Goal: Transaction & Acquisition: Book appointment/travel/reservation

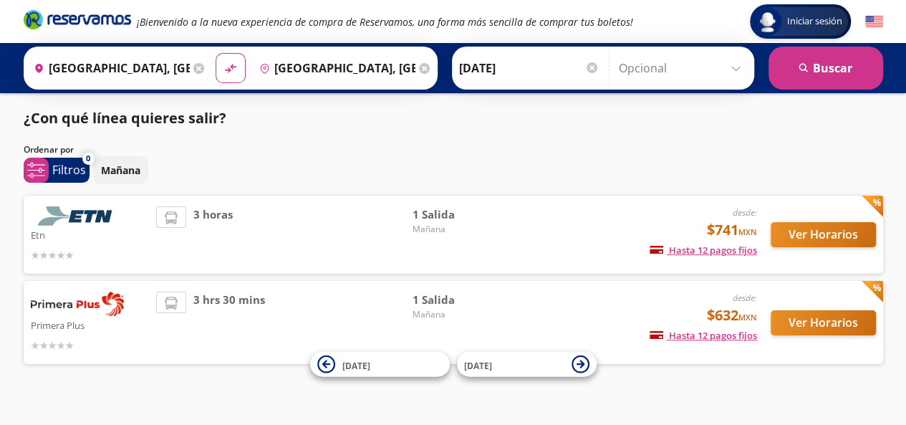
scroll to position [17, 0]
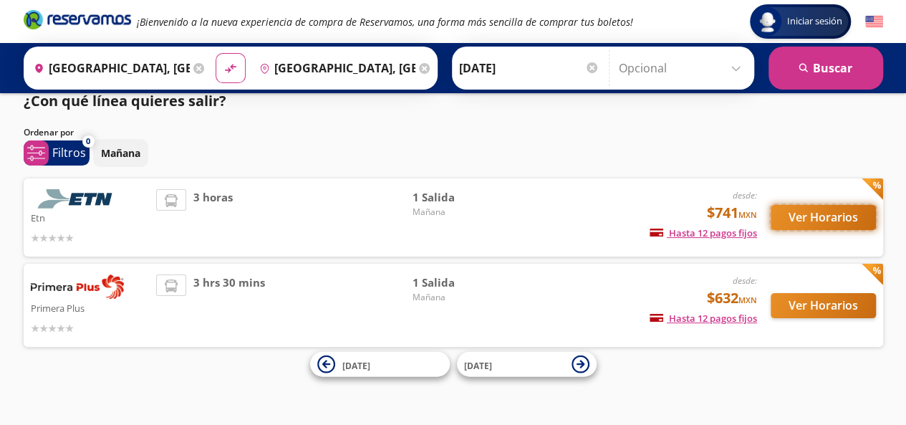
click at [825, 221] on button "Ver Horarios" at bounding box center [823, 217] width 105 height 25
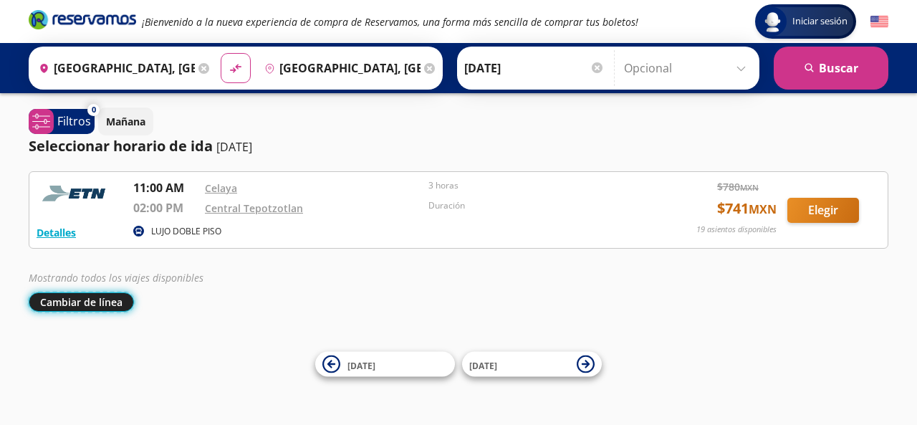
click at [102, 303] on button "Cambiar de línea" at bounding box center [81, 301] width 105 height 19
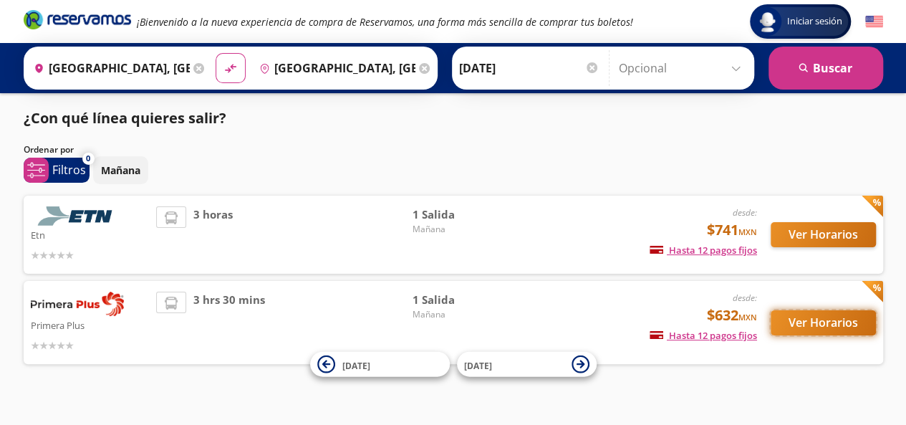
click at [811, 319] on button "Ver Horarios" at bounding box center [823, 322] width 105 height 25
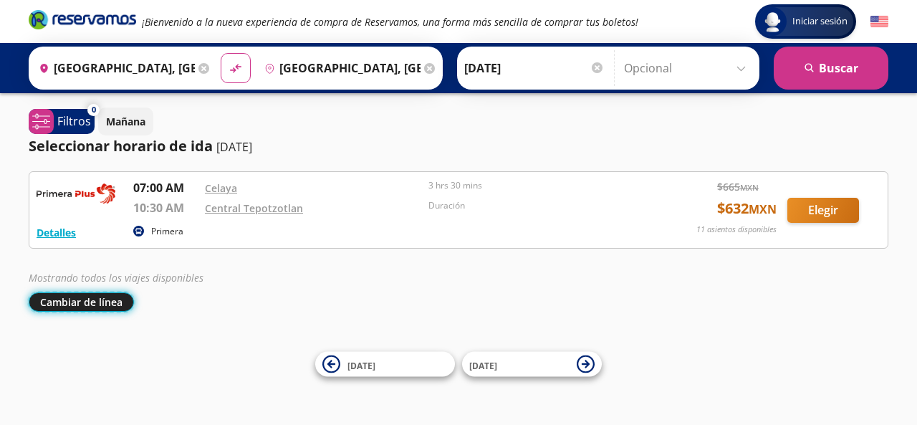
click at [93, 293] on button "Cambiar de línea" at bounding box center [81, 301] width 105 height 19
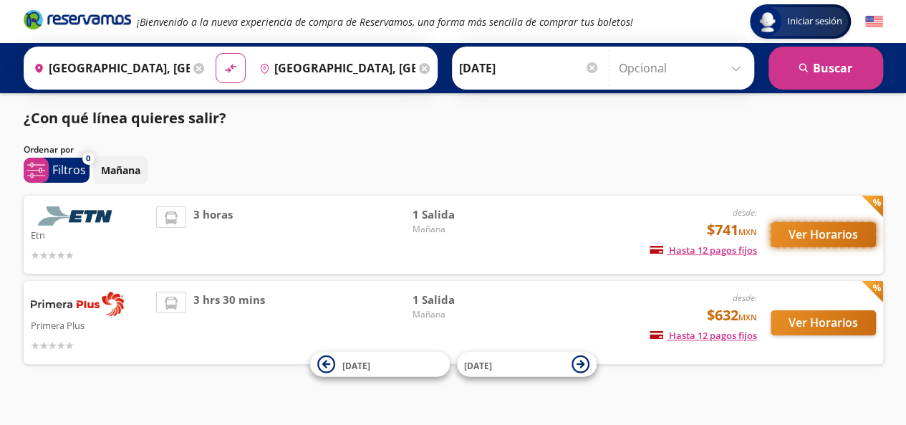
click at [806, 240] on button "Ver Horarios" at bounding box center [823, 234] width 105 height 25
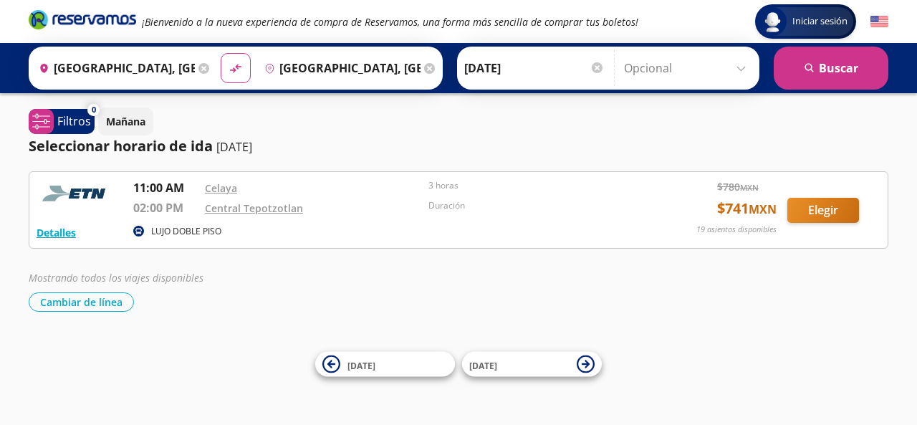
click at [155, 228] on p "LUJO DOBLE PISO" at bounding box center [186, 231] width 70 height 13
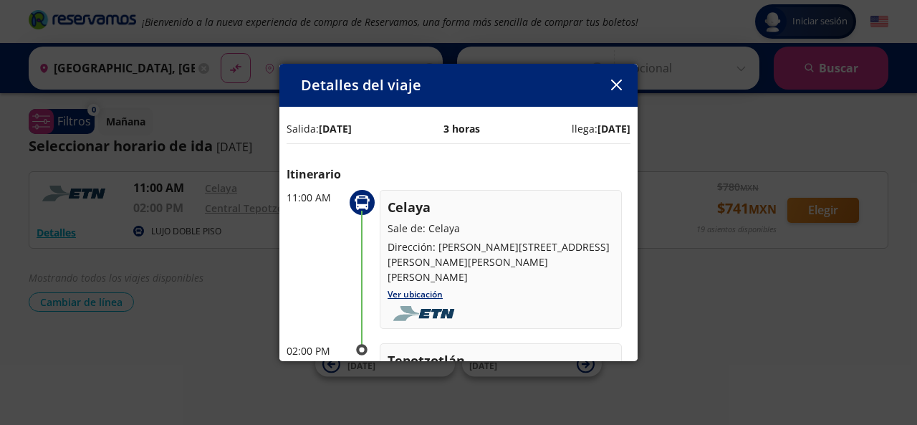
click at [616, 90] on icon "button" at bounding box center [616, 85] width 11 height 11
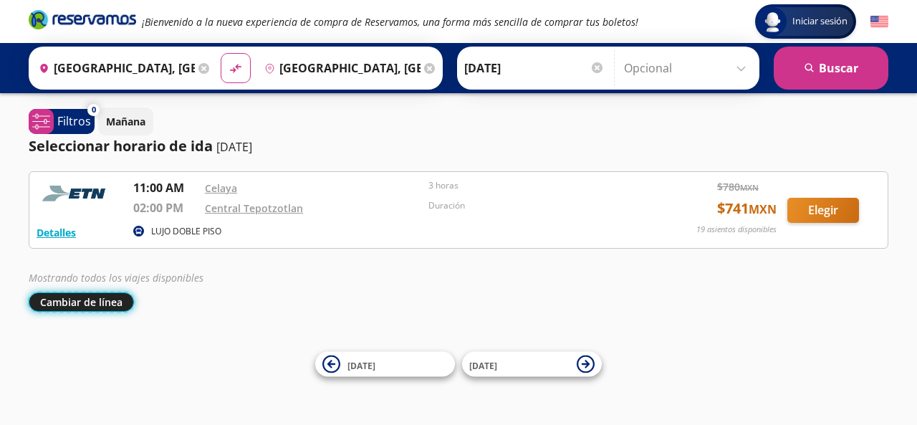
click at [44, 303] on button "Cambiar de línea" at bounding box center [81, 301] width 105 height 19
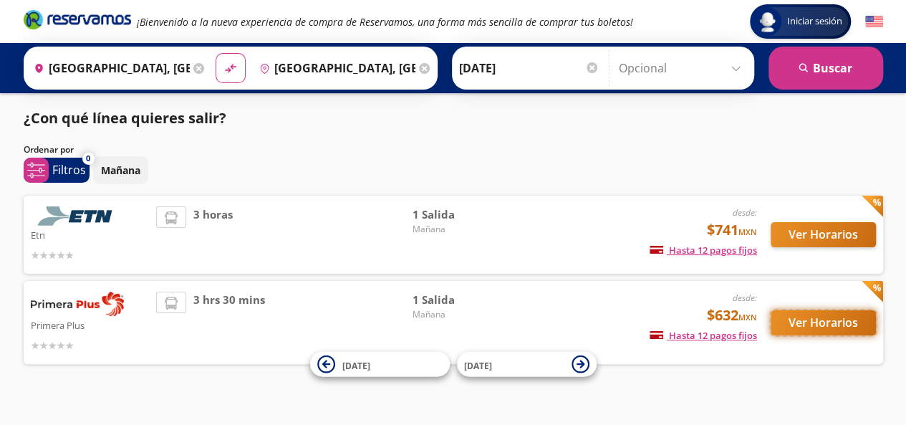
click at [828, 326] on button "Ver Horarios" at bounding box center [823, 322] width 105 height 25
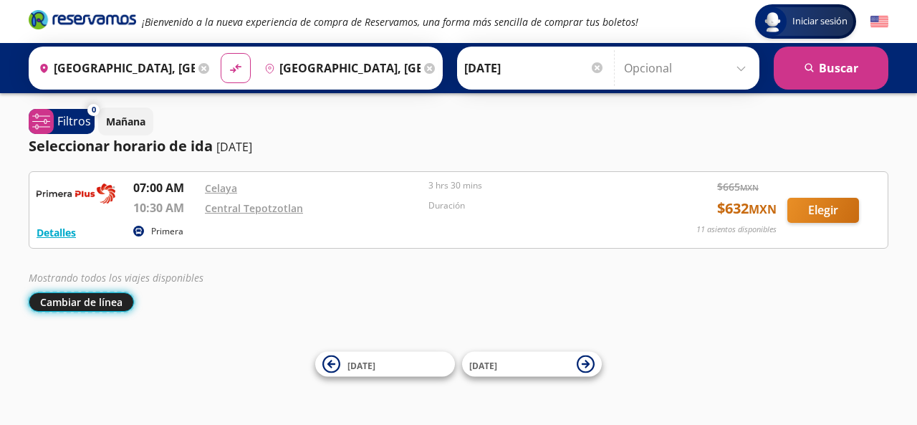
click at [103, 299] on button "Cambiar de línea" at bounding box center [81, 301] width 105 height 19
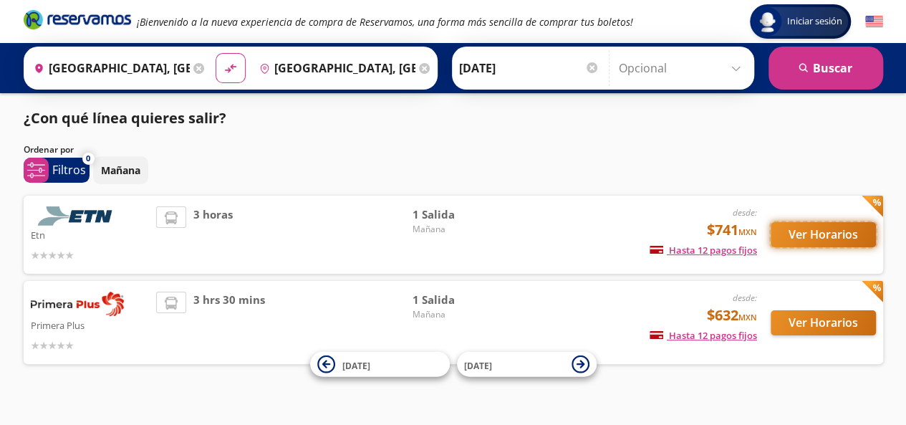
click at [808, 234] on button "Ver Horarios" at bounding box center [823, 234] width 105 height 25
click at [199, 72] on div "Origen heroicons:map-pin-20-solid [GEOGRAPHIC_DATA], [GEOGRAPHIC_DATA]" at bounding box center [117, 67] width 181 height 37
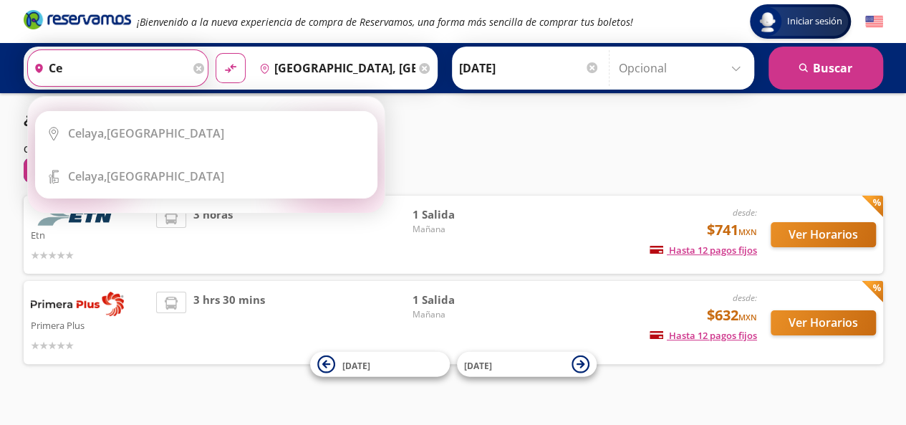
type input "c"
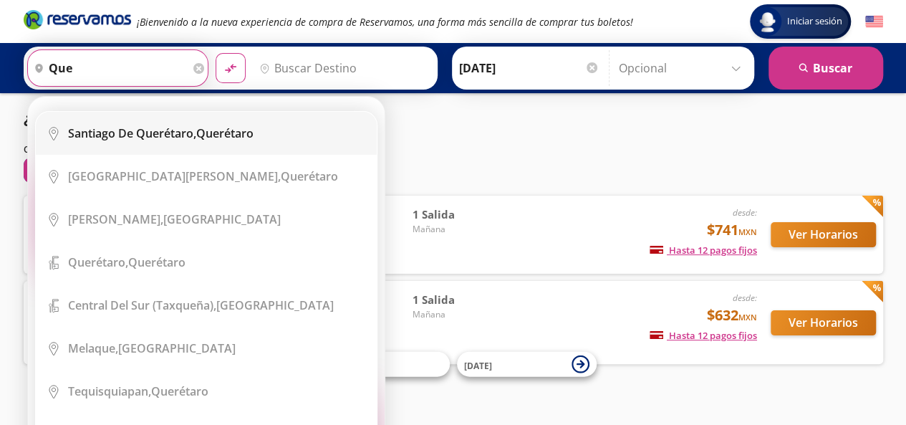
click at [144, 130] on b "Santiago de Querétaro," at bounding box center [132, 133] width 128 height 16
type input "[PERSON_NAME] de Querétaro, [GEOGRAPHIC_DATA]"
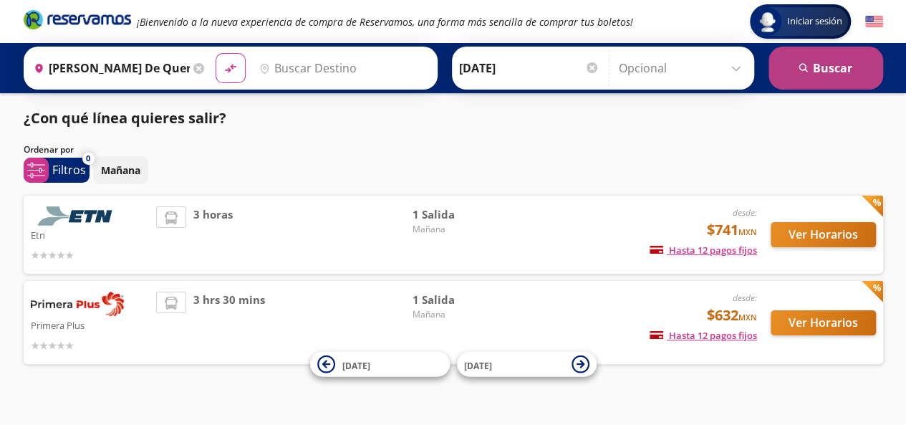
click at [847, 71] on button "search [GEOGRAPHIC_DATA]" at bounding box center [826, 68] width 115 height 43
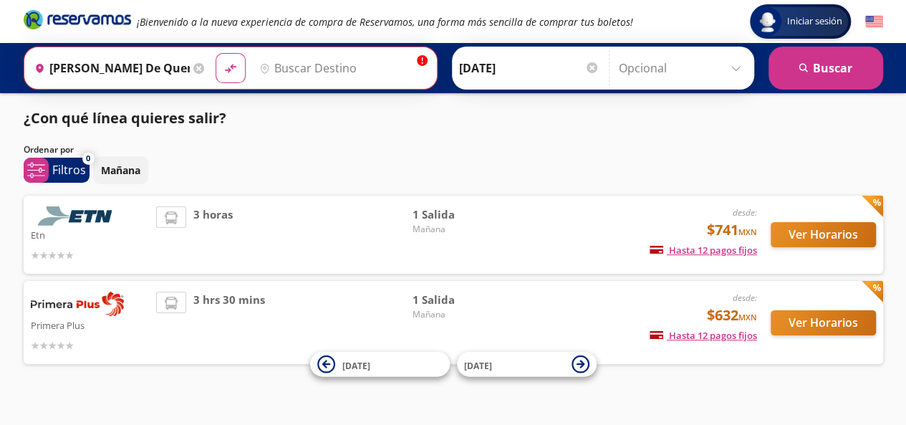
click at [311, 67] on input "Destino" at bounding box center [341, 68] width 175 height 36
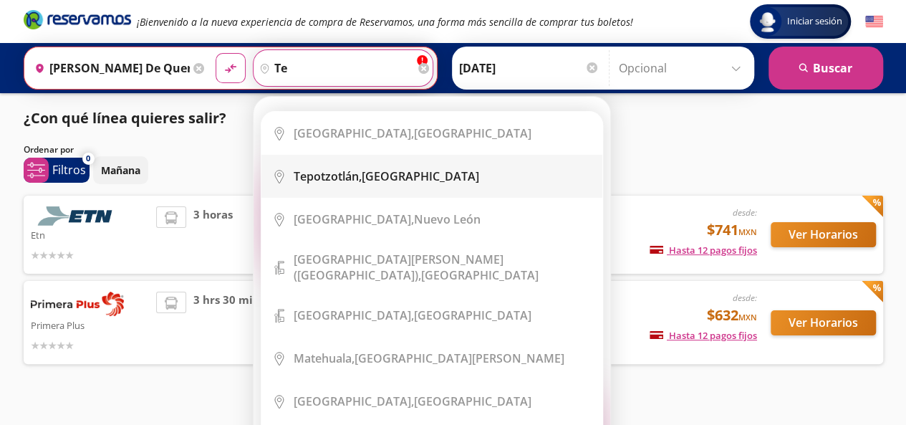
click at [313, 182] on b "Tepotzotlán," at bounding box center [328, 176] width 68 height 16
type input "[GEOGRAPHIC_DATA], [GEOGRAPHIC_DATA]"
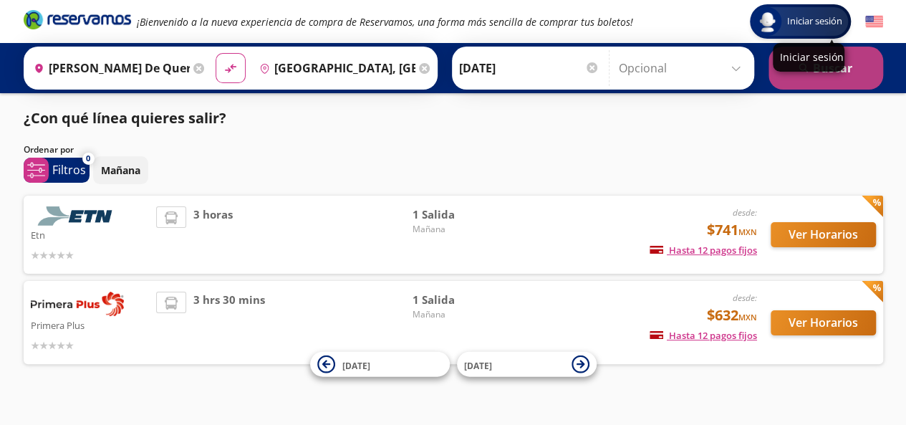
click at [827, 74] on button "search [GEOGRAPHIC_DATA]" at bounding box center [826, 68] width 115 height 43
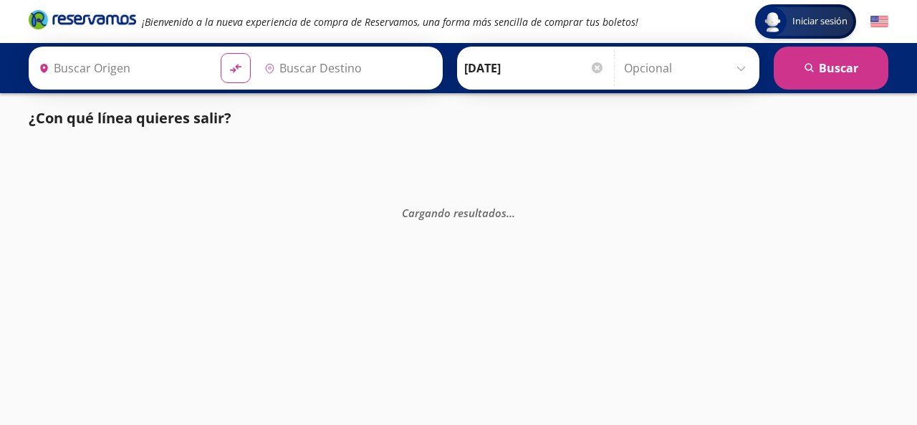
type input "[PERSON_NAME] de Querétaro, [GEOGRAPHIC_DATA]"
type input "[GEOGRAPHIC_DATA], [GEOGRAPHIC_DATA]"
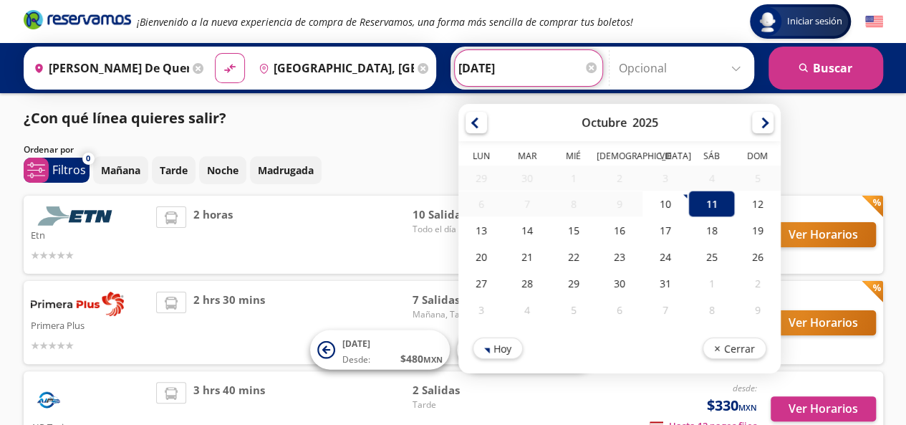
click at [549, 67] on input "[DATE]" at bounding box center [528, 68] width 140 height 36
click at [743, 203] on div "12" at bounding box center [757, 204] width 46 height 27
type input "[DATE]"
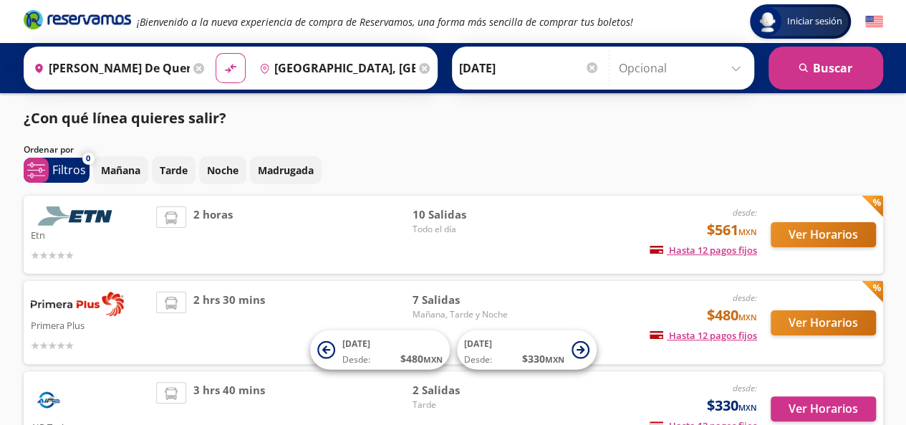
click at [814, 90] on div "Origen heroicons:map-pin-20-solid [PERSON_NAME][GEOGRAPHIC_DATA], [GEOGRAPHIC_D…" at bounding box center [453, 68] width 906 height 50
click at [819, 77] on button "search [GEOGRAPHIC_DATA]" at bounding box center [826, 68] width 115 height 43
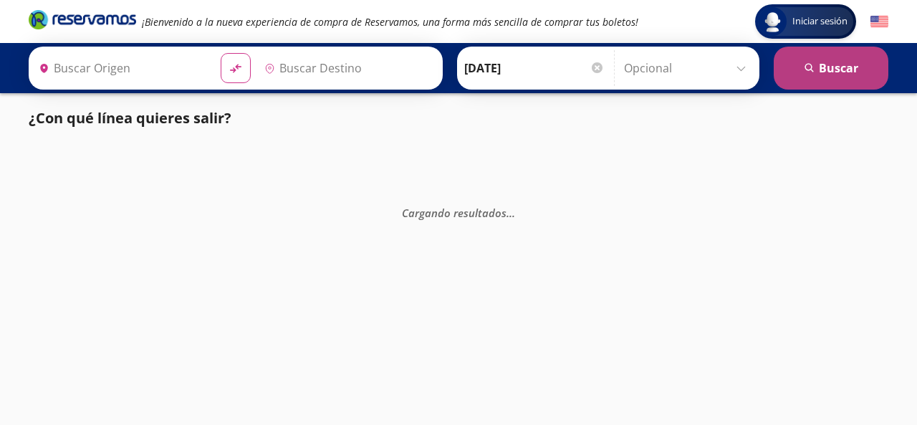
type input "[PERSON_NAME] de Querétaro, [GEOGRAPHIC_DATA]"
type input "[GEOGRAPHIC_DATA], [GEOGRAPHIC_DATA]"
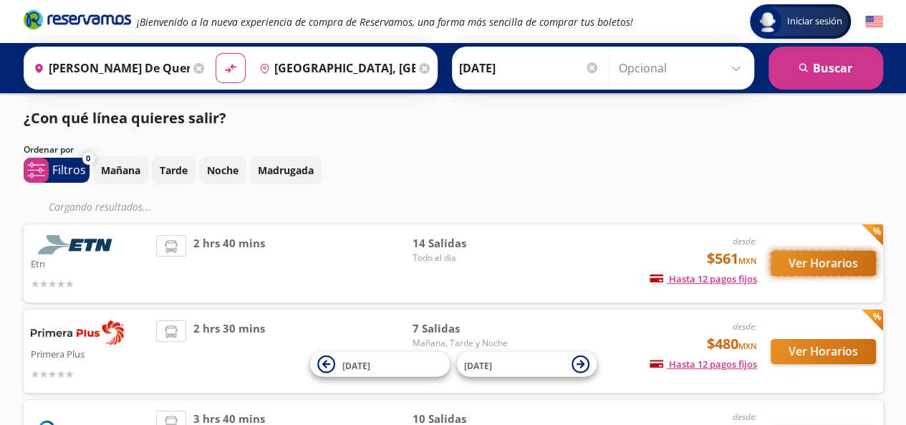
click at [799, 263] on button "Ver Horarios" at bounding box center [823, 263] width 105 height 25
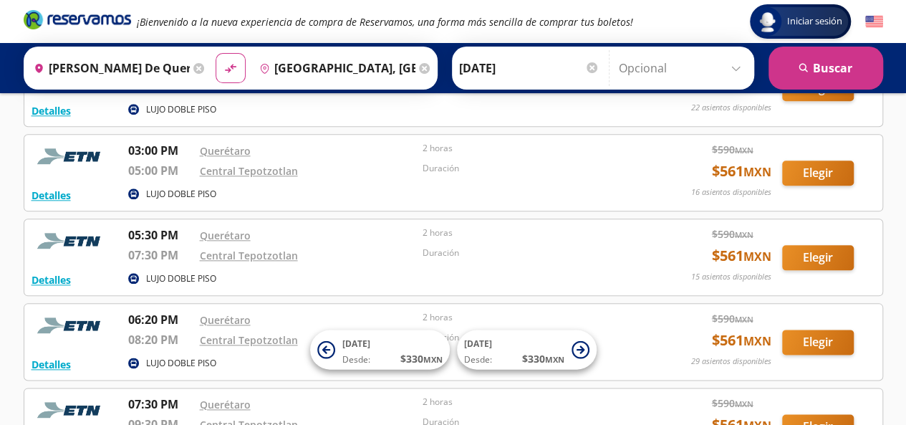
scroll to position [1049, 0]
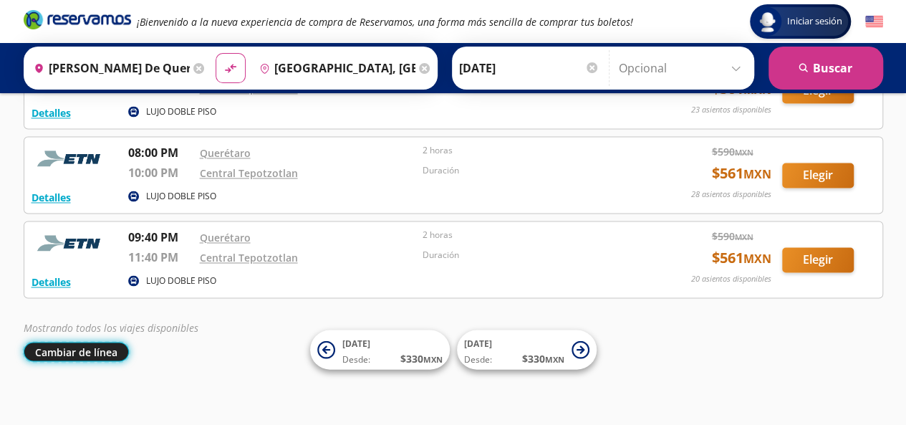
click at [83, 342] on button "Cambiar de línea" at bounding box center [76, 351] width 105 height 19
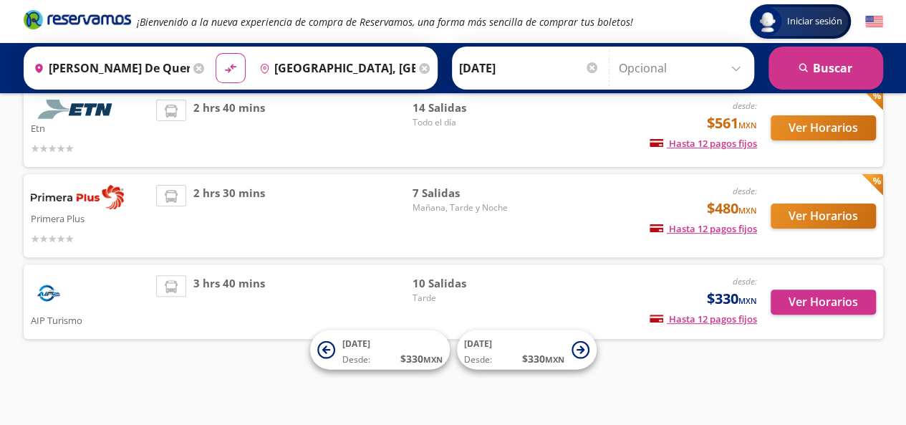
scroll to position [106, 0]
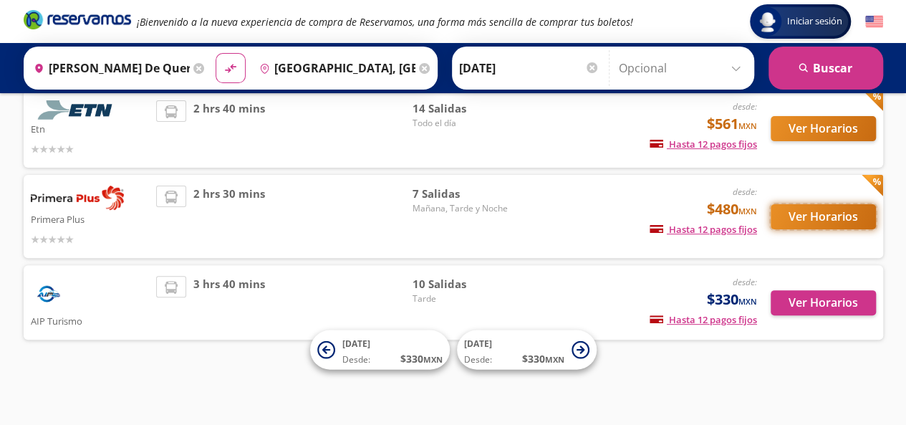
click at [804, 219] on button "Ver Horarios" at bounding box center [823, 216] width 105 height 25
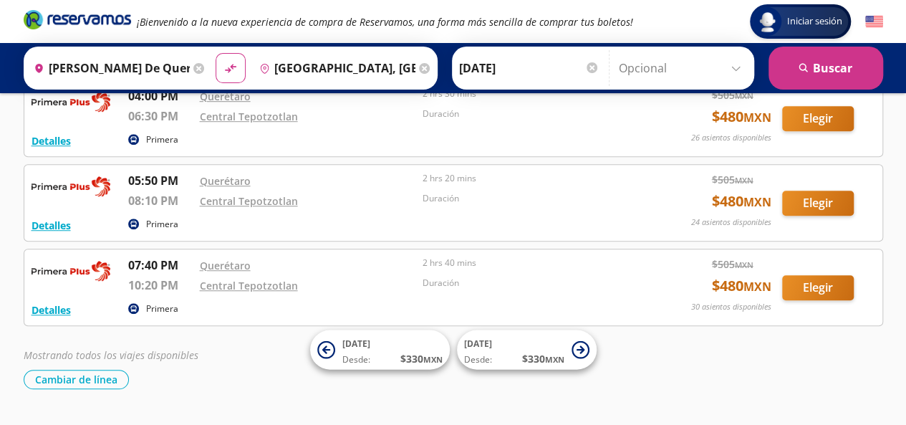
scroll to position [461, 0]
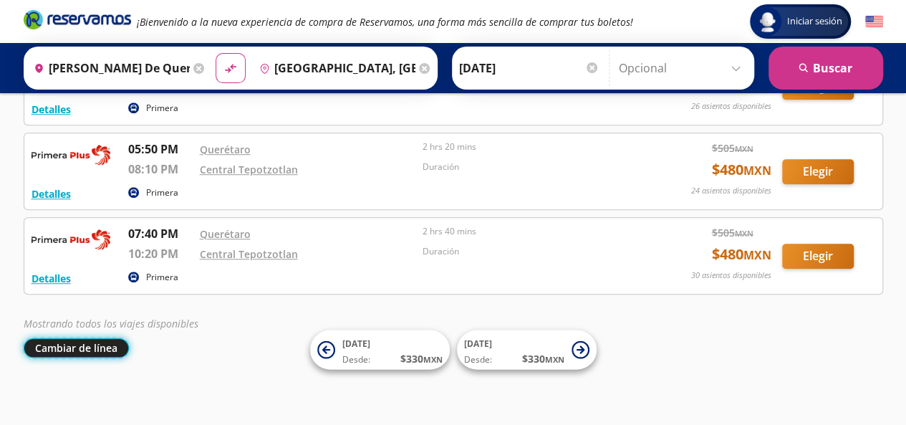
click at [77, 342] on button "Cambiar de línea" at bounding box center [76, 347] width 105 height 19
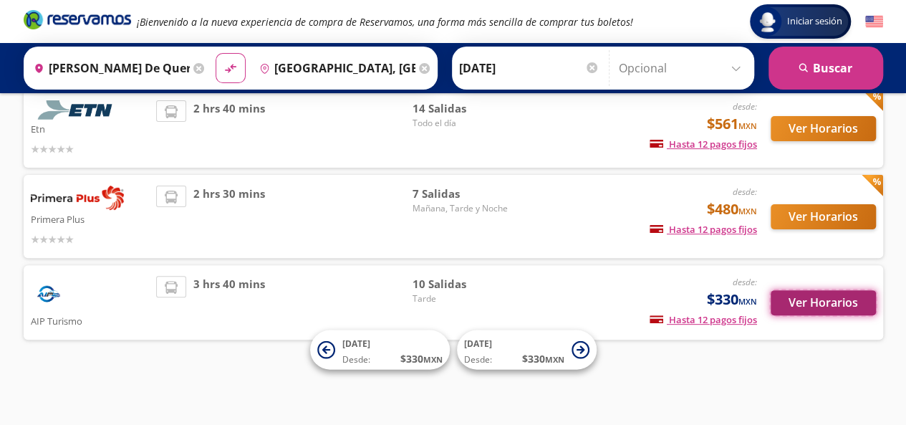
click at [843, 305] on button "Ver Horarios" at bounding box center [823, 302] width 105 height 25
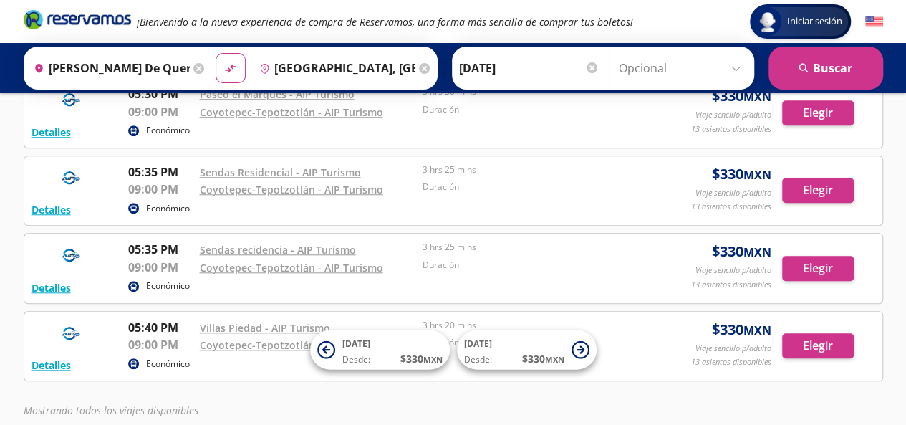
scroll to position [645, 0]
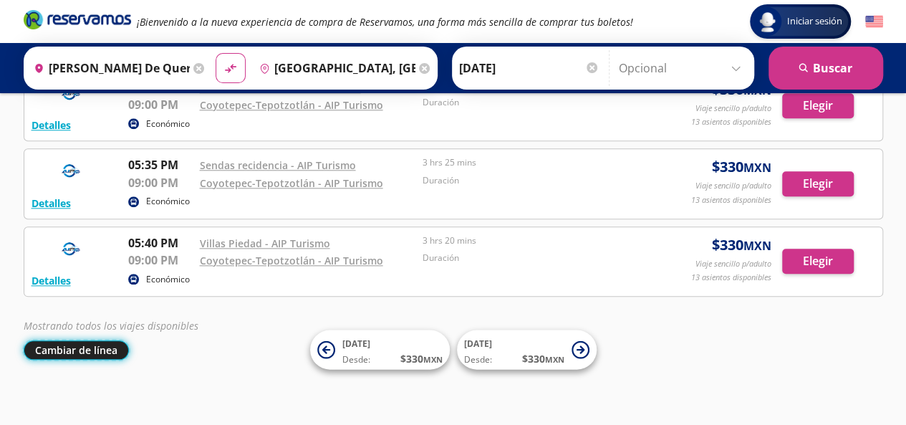
click at [85, 347] on button "Cambiar de línea" at bounding box center [76, 349] width 105 height 19
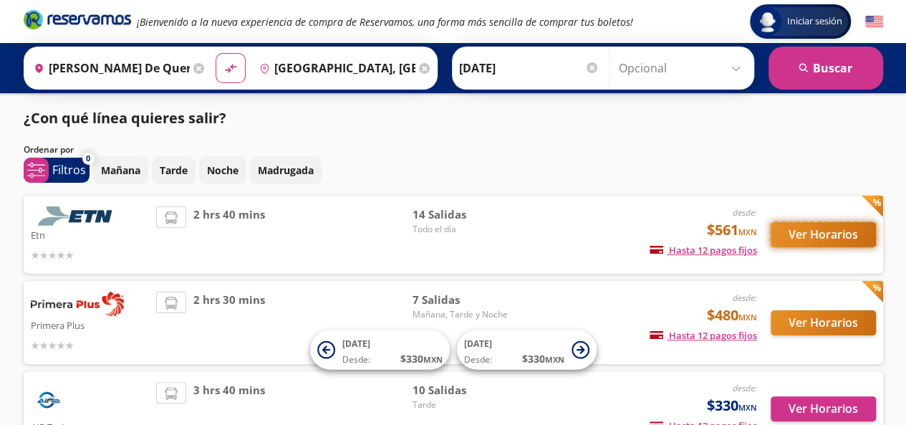
click at [829, 233] on button "Ver Horarios" at bounding box center [823, 234] width 105 height 25
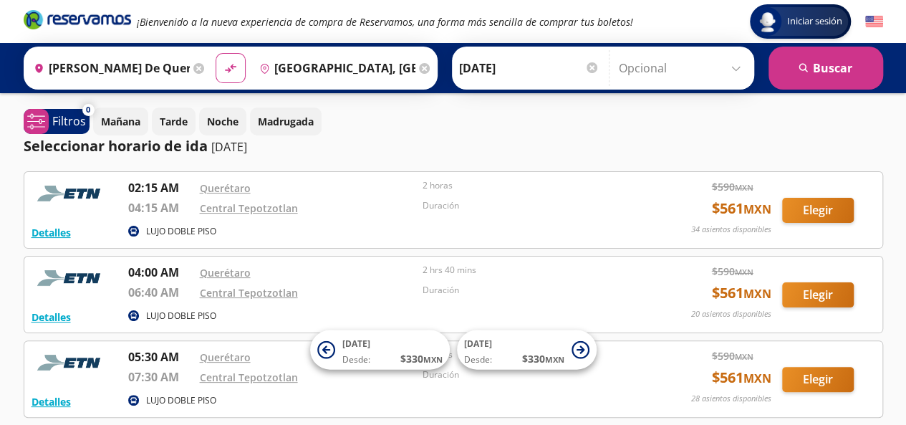
click at [193, 70] on icon at bounding box center [198, 68] width 11 height 11
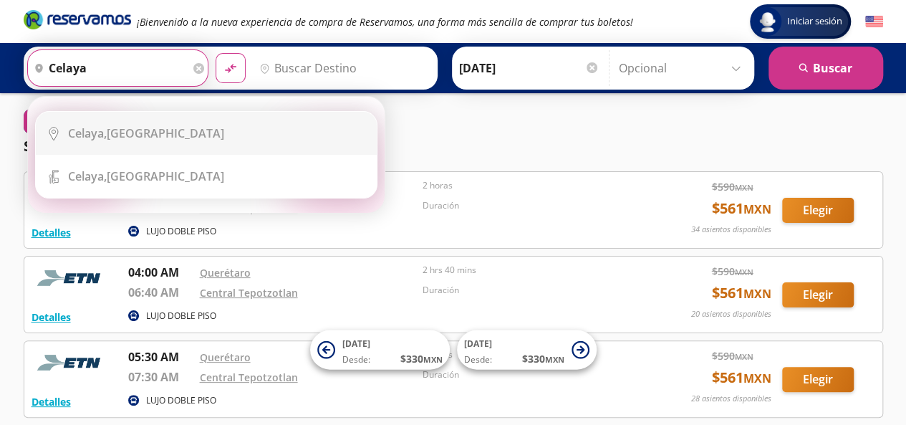
click at [150, 130] on div "[GEOGRAPHIC_DATA], [GEOGRAPHIC_DATA]" at bounding box center [146, 133] width 156 height 16
type input "[GEOGRAPHIC_DATA], [GEOGRAPHIC_DATA]"
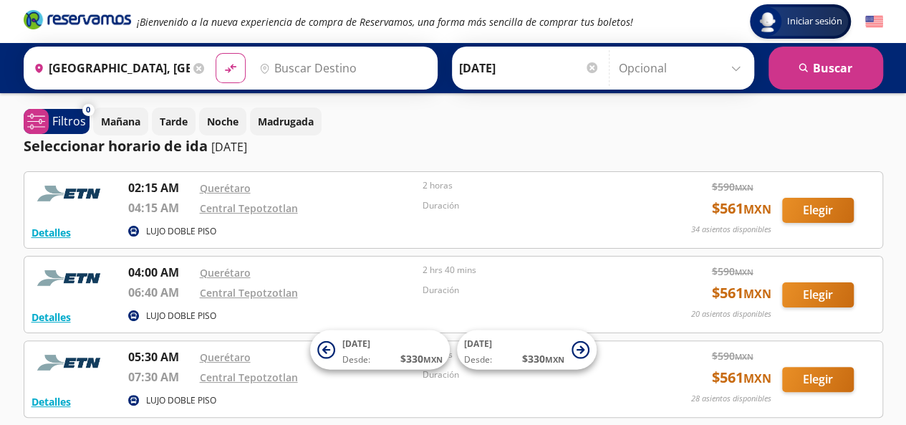
click at [281, 65] on input "Destino" at bounding box center [342, 68] width 176 height 36
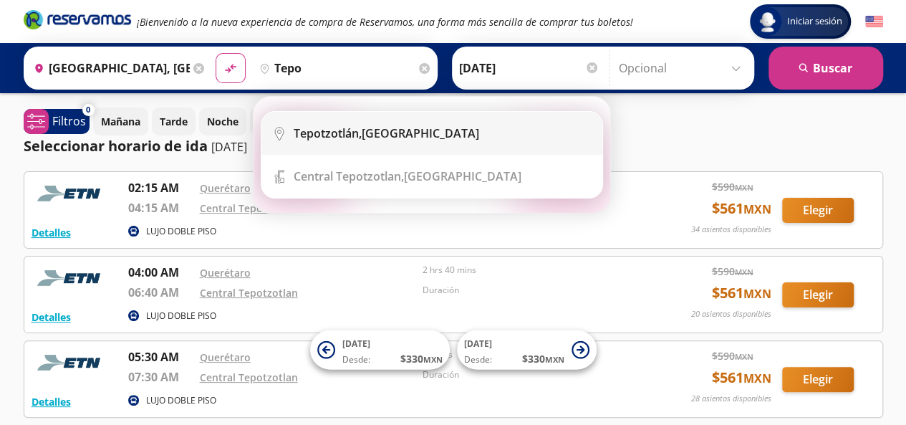
click at [314, 133] on b "Tepotzotlán," at bounding box center [328, 133] width 68 height 16
type input "[GEOGRAPHIC_DATA], [GEOGRAPHIC_DATA]"
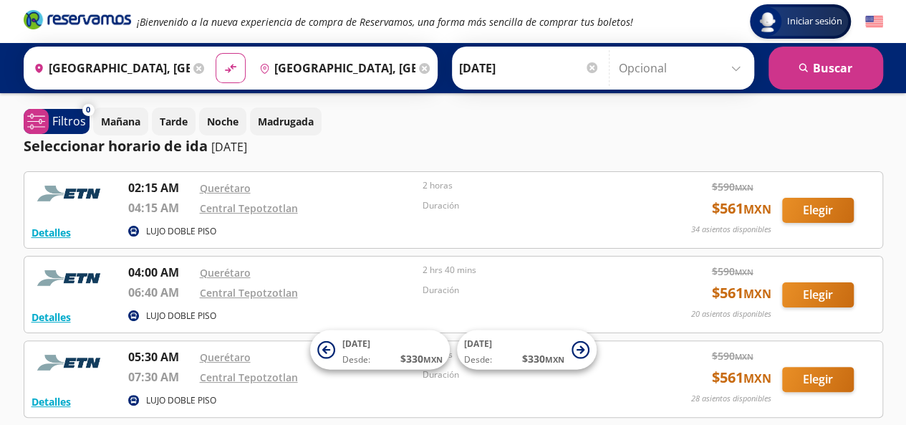
click at [587, 67] on div at bounding box center [592, 67] width 11 height 11
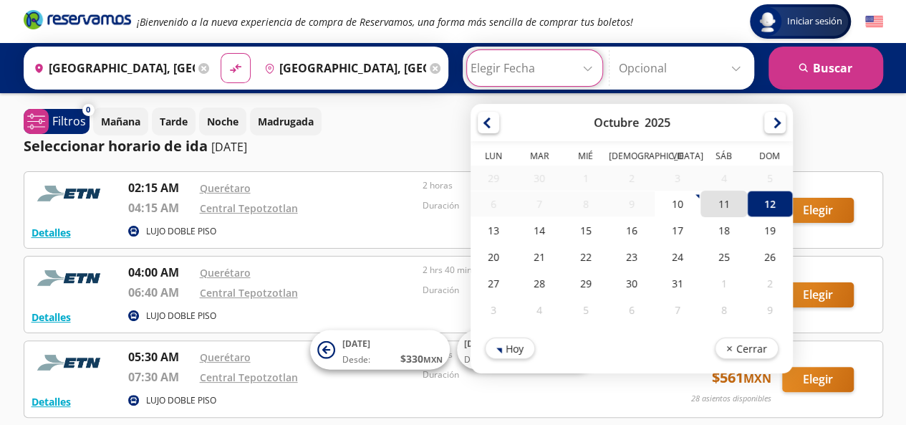
click at [711, 208] on div "11" at bounding box center [724, 204] width 46 height 27
type input "[DATE]"
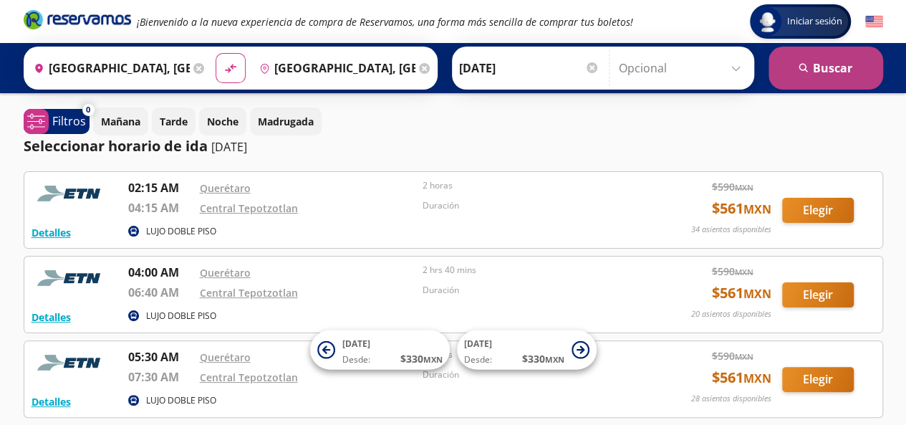
click at [808, 68] on icon "search" at bounding box center [804, 68] width 11 height 11
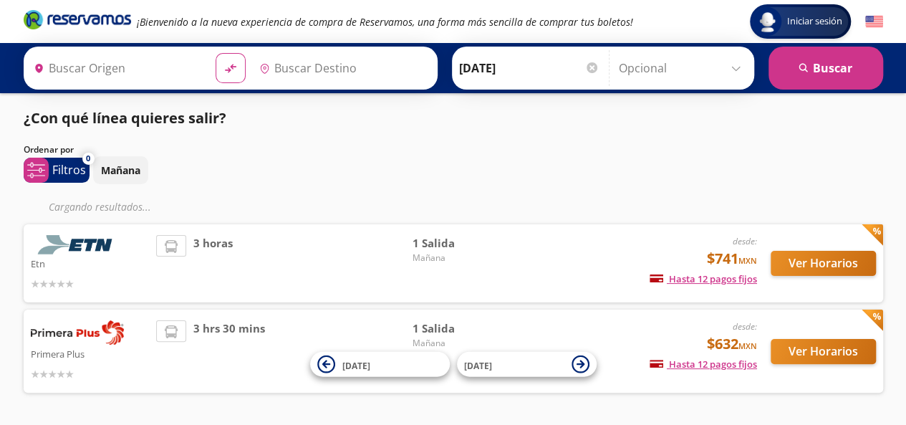
type input "[GEOGRAPHIC_DATA], [GEOGRAPHIC_DATA]"
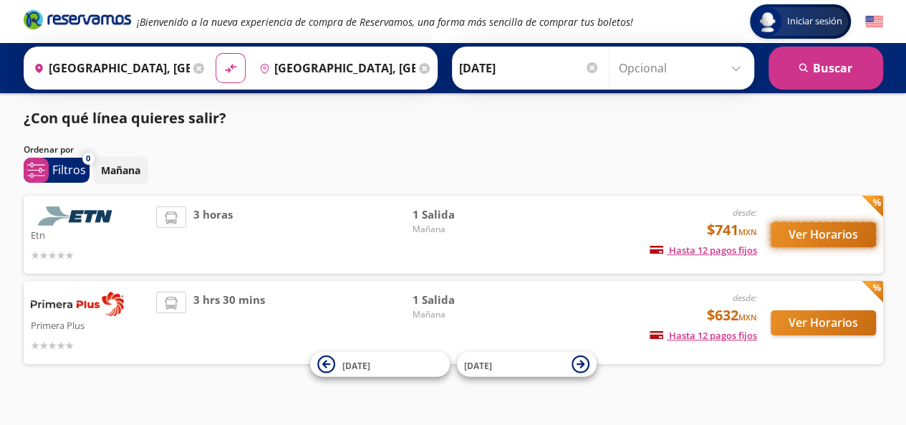
click at [817, 234] on button "Ver Horarios" at bounding box center [823, 234] width 105 height 25
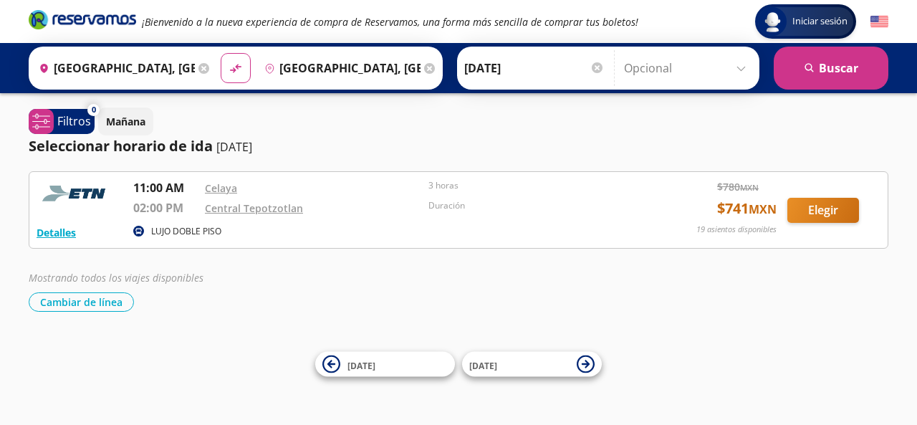
click at [424, 67] on icon at bounding box center [429, 68] width 11 height 11
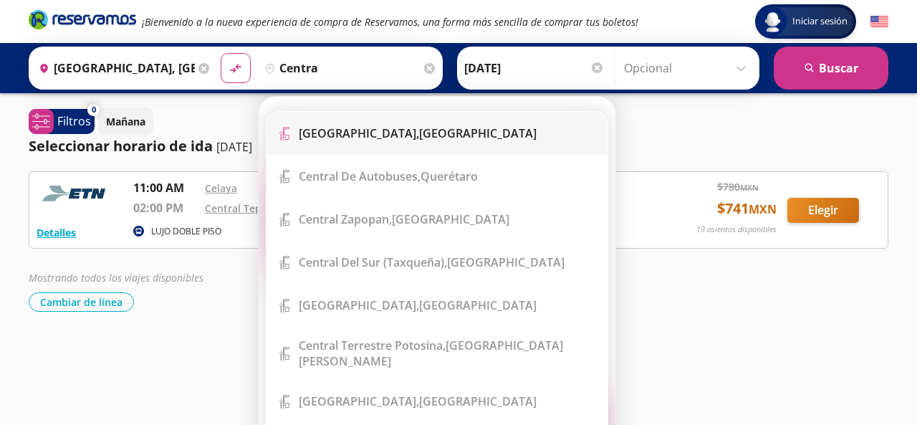
click at [390, 133] on b "[GEOGRAPHIC_DATA]," at bounding box center [359, 133] width 120 height 16
type input "[GEOGRAPHIC_DATA], [GEOGRAPHIC_DATA]"
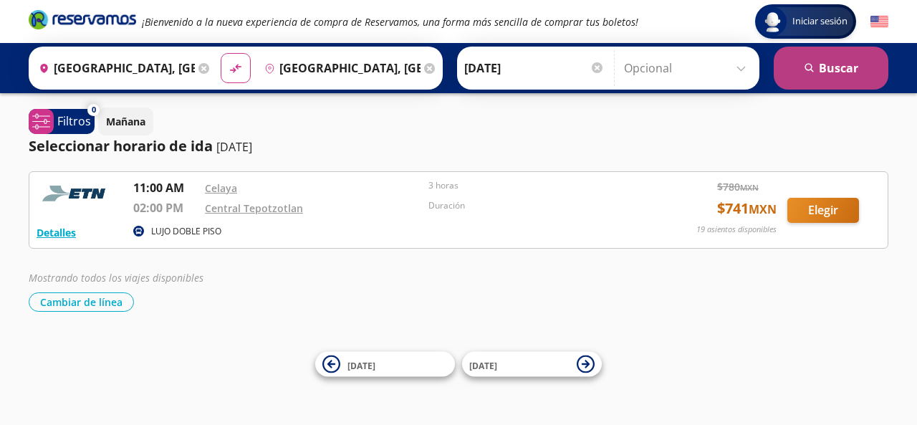
click at [824, 71] on button "search [GEOGRAPHIC_DATA]" at bounding box center [831, 68] width 115 height 43
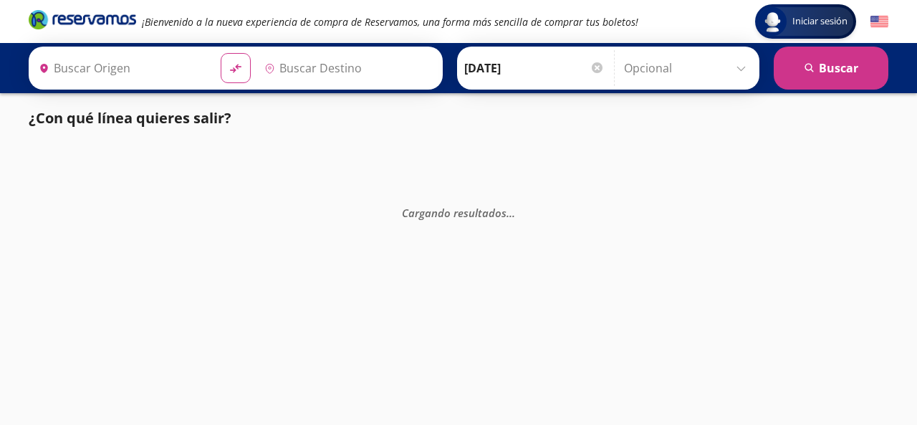
type input "[GEOGRAPHIC_DATA], [GEOGRAPHIC_DATA]"
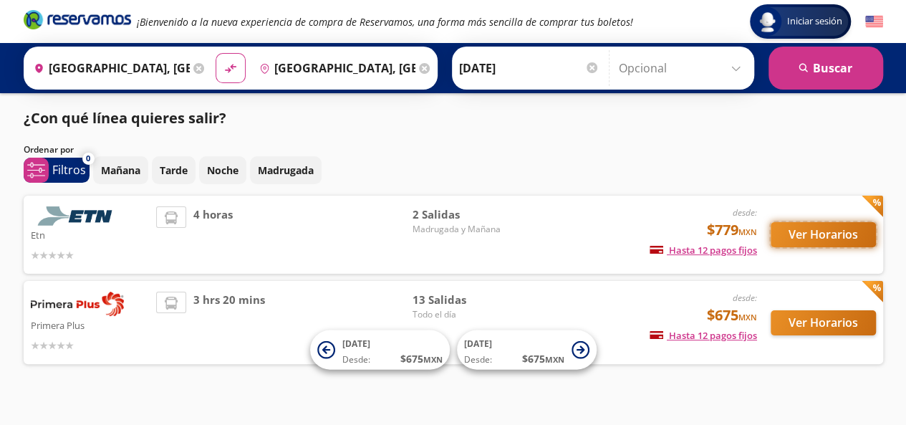
click at [804, 230] on button "Ver Horarios" at bounding box center [823, 234] width 105 height 25
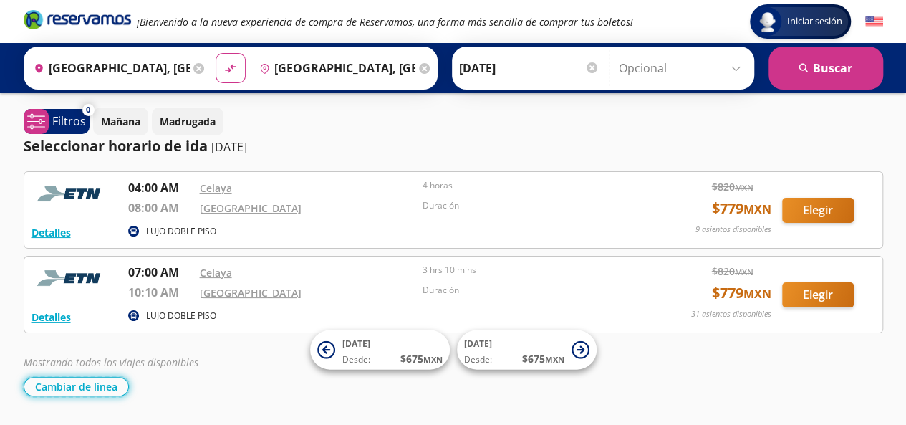
click at [102, 378] on button "Cambiar de línea" at bounding box center [76, 386] width 105 height 19
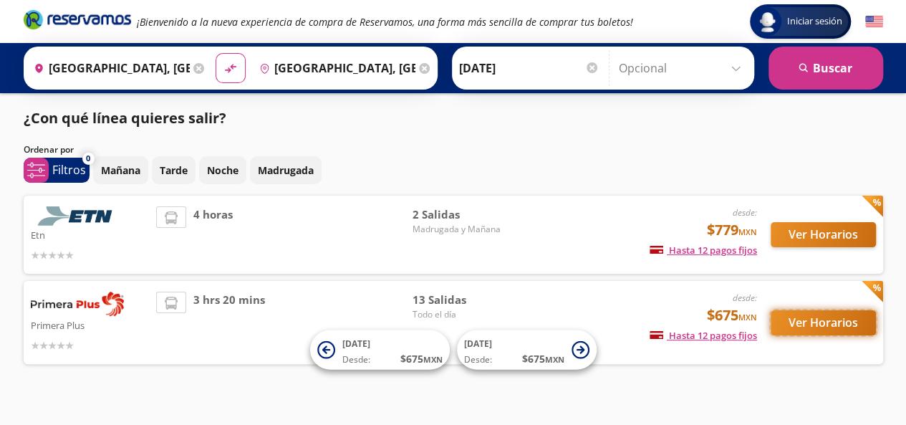
click at [848, 317] on button "Ver Horarios" at bounding box center [823, 322] width 105 height 25
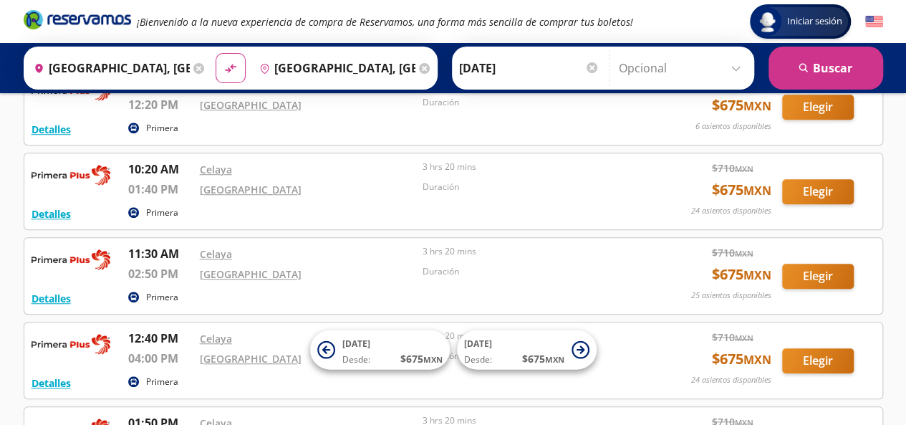
scroll to position [464, 0]
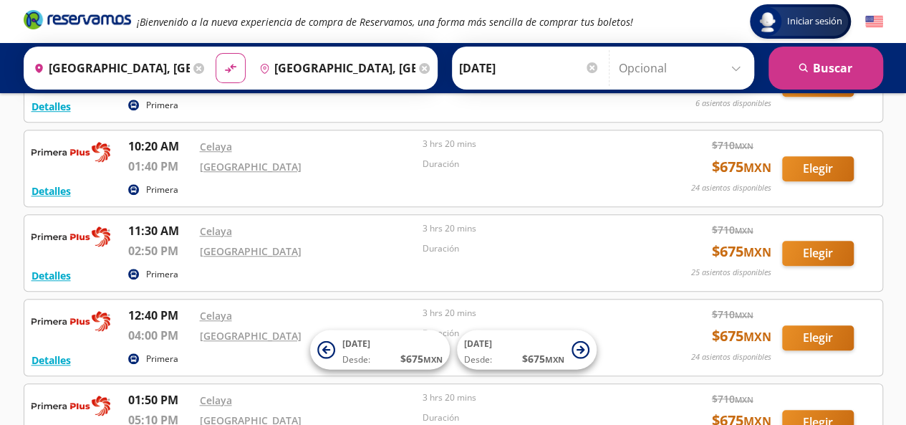
click at [419, 65] on icon at bounding box center [424, 68] width 11 height 11
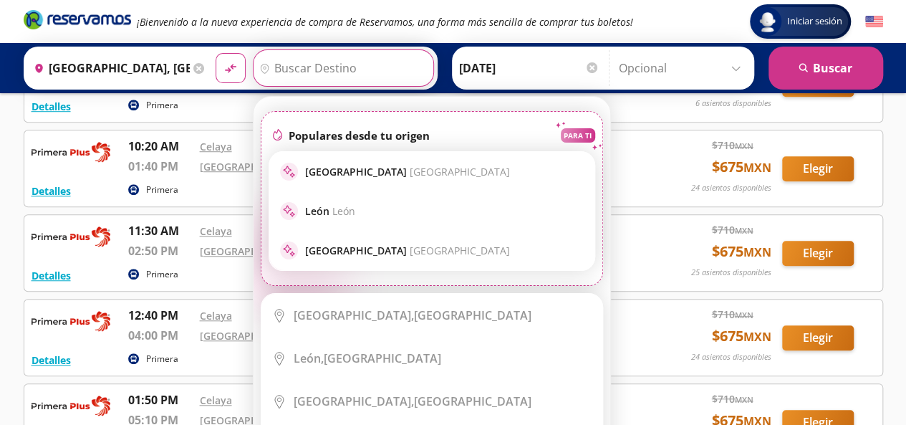
scroll to position [0, 0]
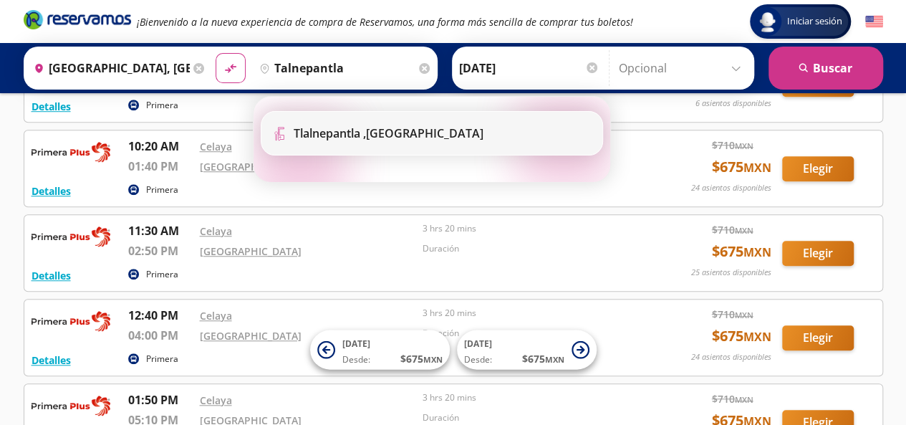
click at [354, 137] on b "Tlalnepantla ," at bounding box center [330, 133] width 72 height 16
type input "Tlalnepantla , [GEOGRAPHIC_DATA]"
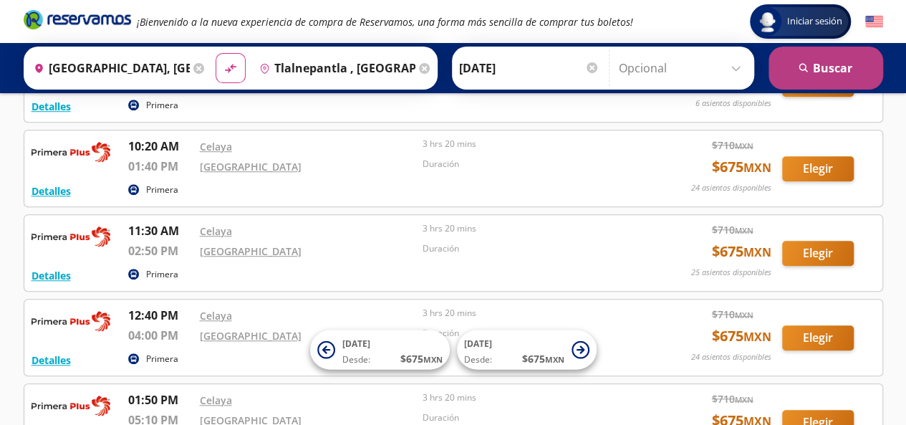
click at [817, 71] on button "search [GEOGRAPHIC_DATA]" at bounding box center [826, 68] width 115 height 43
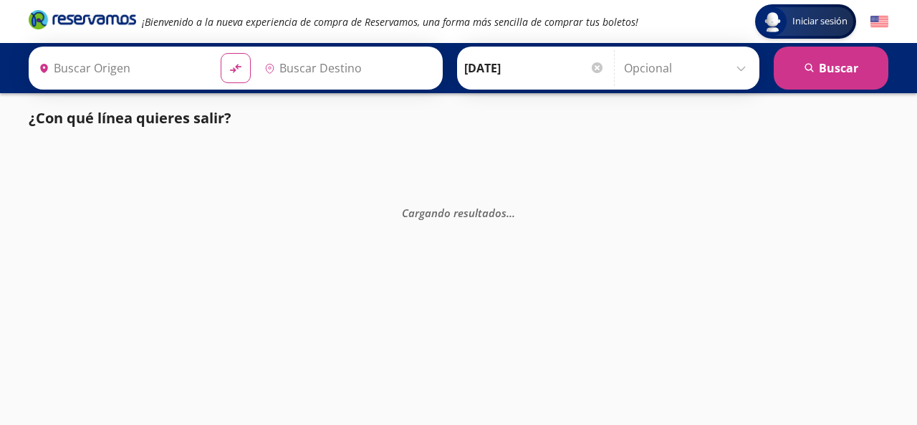
type input "Tlalnepantla , [GEOGRAPHIC_DATA]"
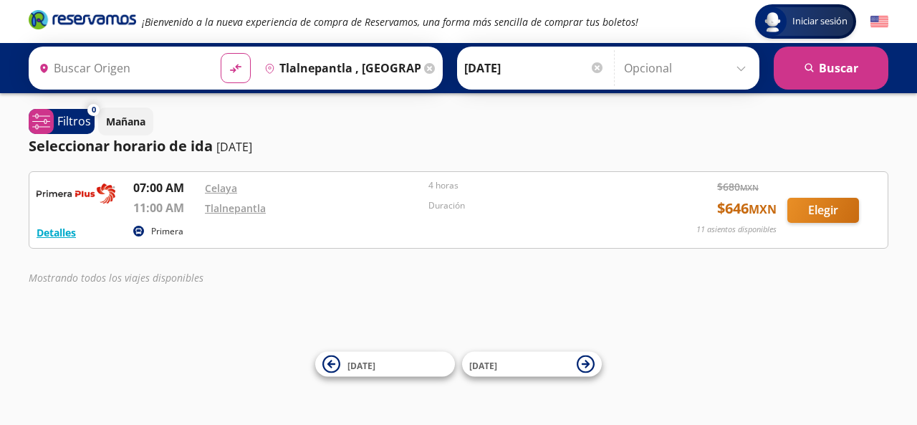
type input "[GEOGRAPHIC_DATA], [GEOGRAPHIC_DATA]"
click at [424, 67] on icon at bounding box center [429, 68] width 11 height 11
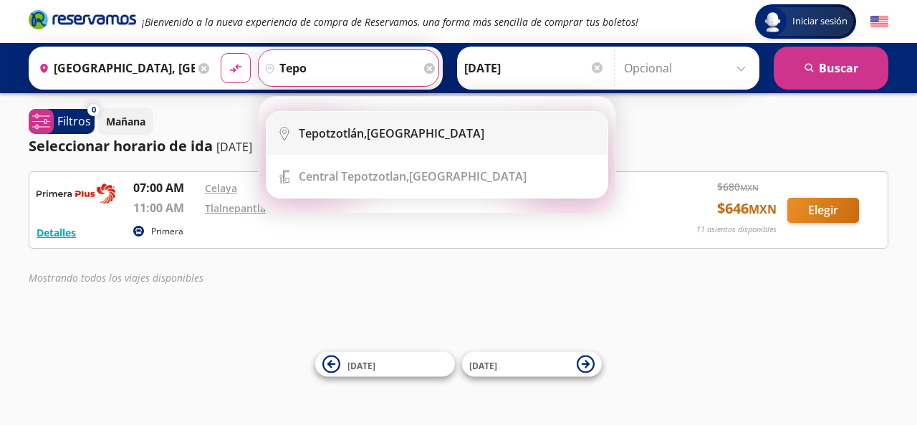
click at [388, 135] on div "[GEOGRAPHIC_DATA], [GEOGRAPHIC_DATA]" at bounding box center [392, 133] width 186 height 16
type input "[GEOGRAPHIC_DATA], [GEOGRAPHIC_DATA]"
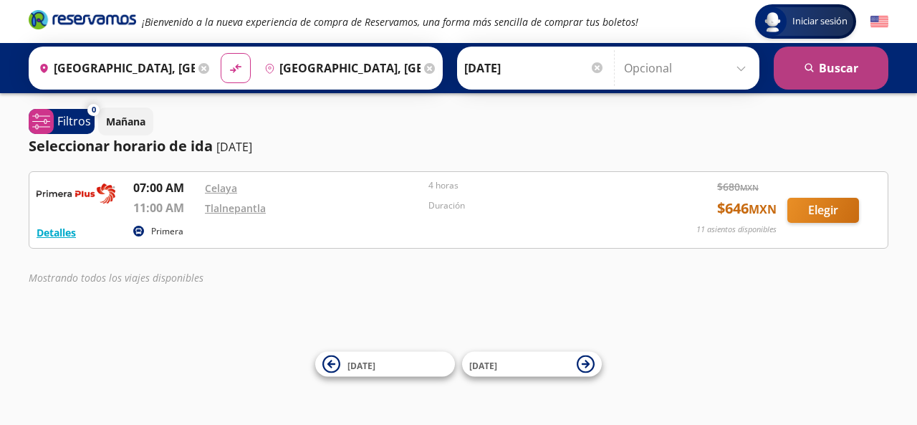
click at [812, 62] on button "search [GEOGRAPHIC_DATA]" at bounding box center [831, 68] width 115 height 43
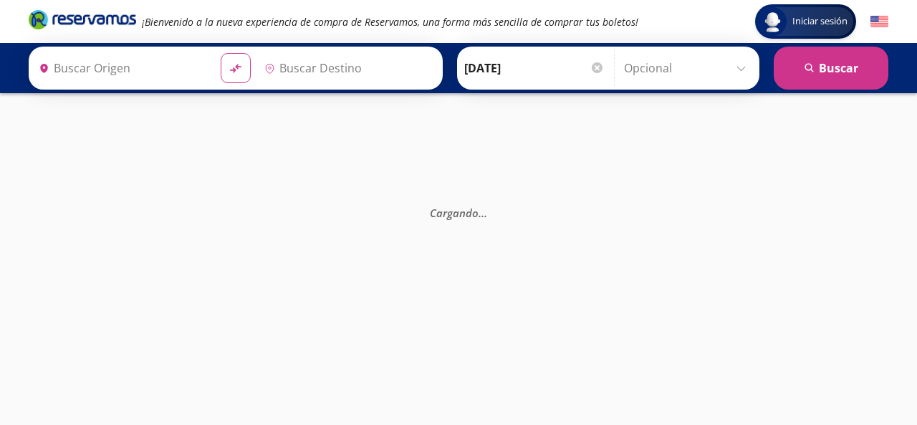
type input "[GEOGRAPHIC_DATA], [GEOGRAPHIC_DATA]"
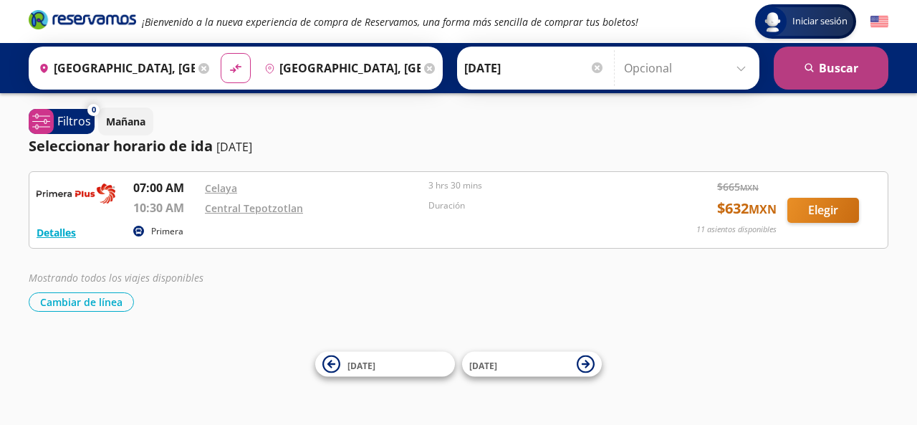
click at [812, 59] on button "search [GEOGRAPHIC_DATA]" at bounding box center [831, 68] width 115 height 43
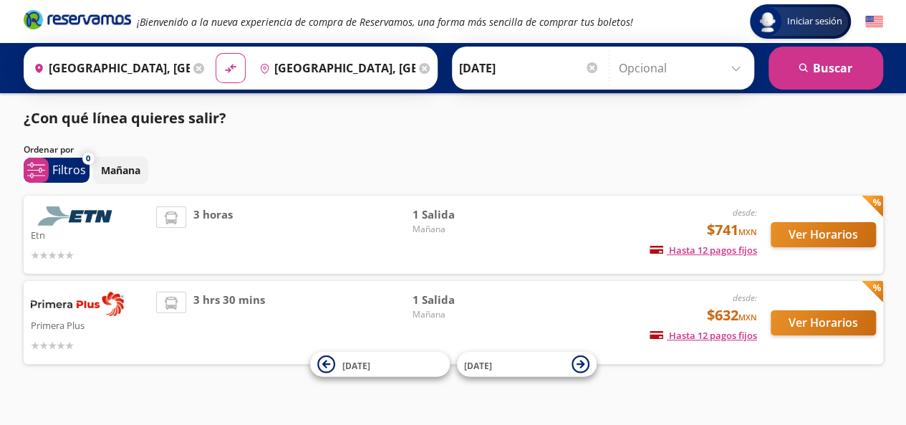
click at [420, 65] on div "Destino pin-outline [GEOGRAPHIC_DATA], [GEOGRAPHIC_DATA]" at bounding box center [343, 67] width 181 height 37
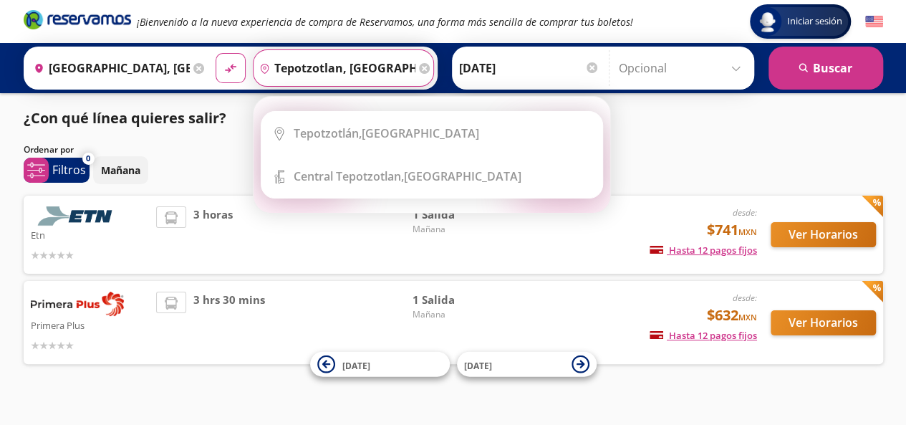
type input "tepotzotlan, [GEOGRAPHIC_DATA]"
click at [419, 64] on icon at bounding box center [424, 68] width 11 height 11
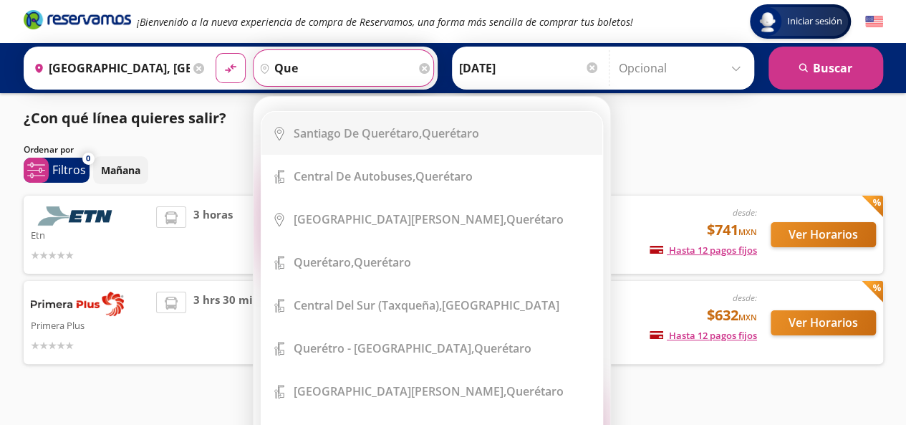
click at [393, 133] on b "Santiago de Querétaro," at bounding box center [358, 133] width 128 height 16
type input "[PERSON_NAME] de Querétaro, [GEOGRAPHIC_DATA]"
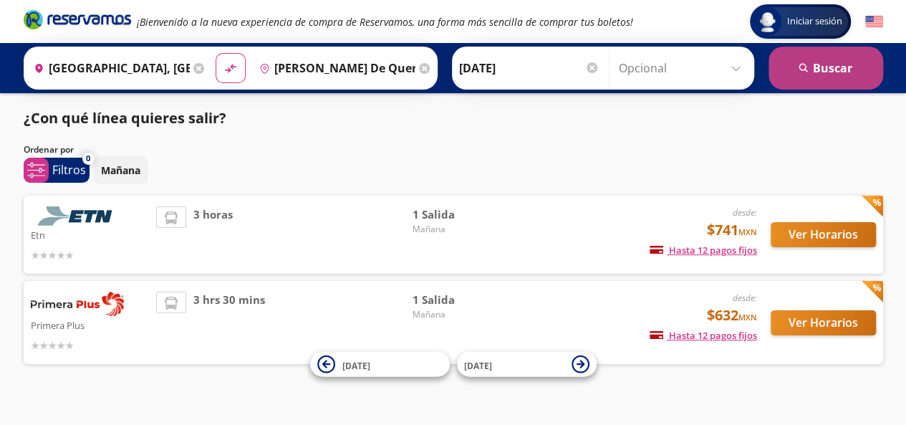
click at [822, 77] on button "search [GEOGRAPHIC_DATA]" at bounding box center [826, 68] width 115 height 43
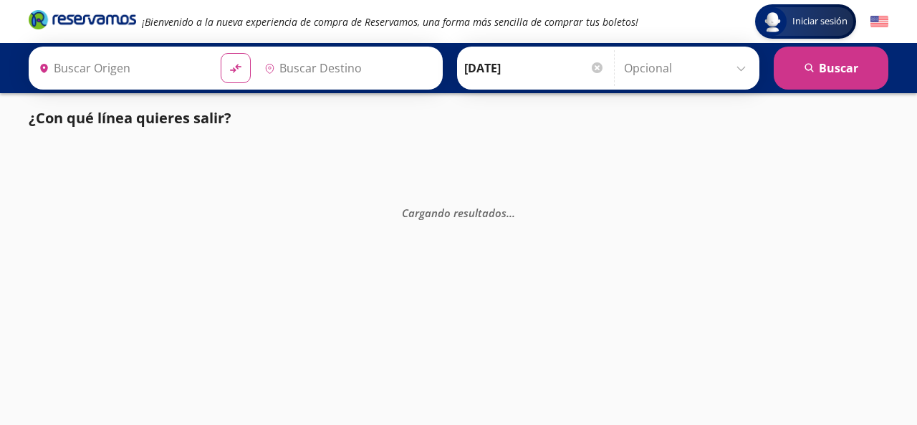
type input "[GEOGRAPHIC_DATA], [GEOGRAPHIC_DATA]"
type input "[PERSON_NAME] de Querétaro, [GEOGRAPHIC_DATA]"
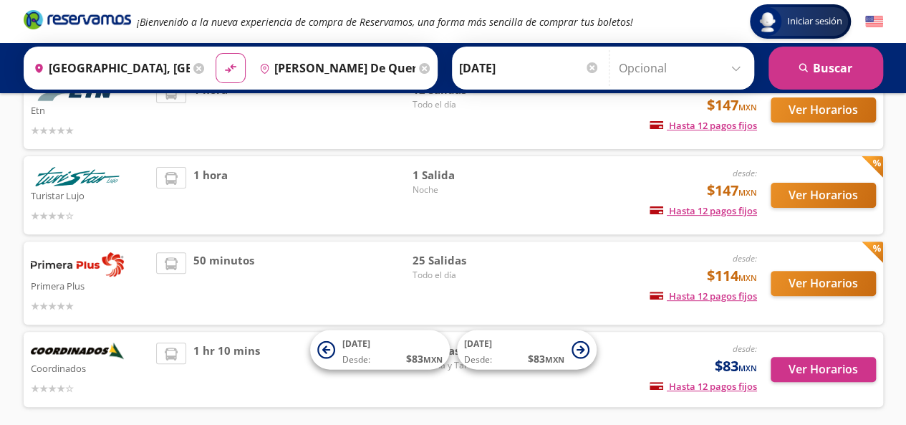
scroll to position [143, 0]
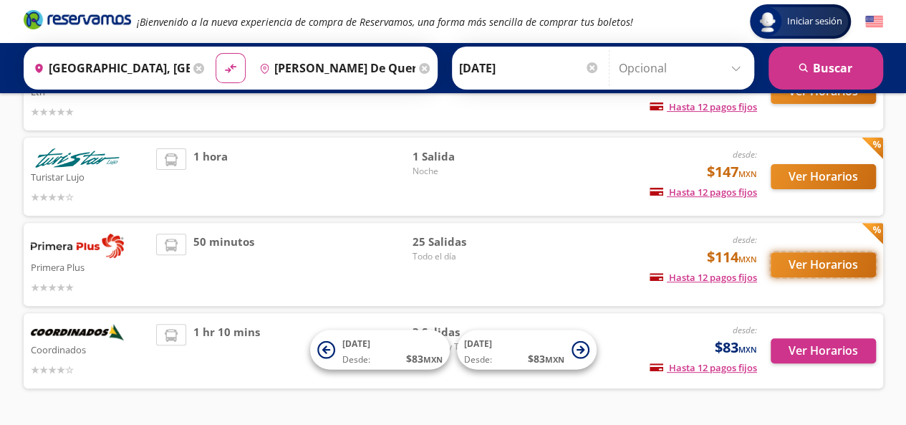
click at [817, 263] on button "Ver Horarios" at bounding box center [823, 264] width 105 height 25
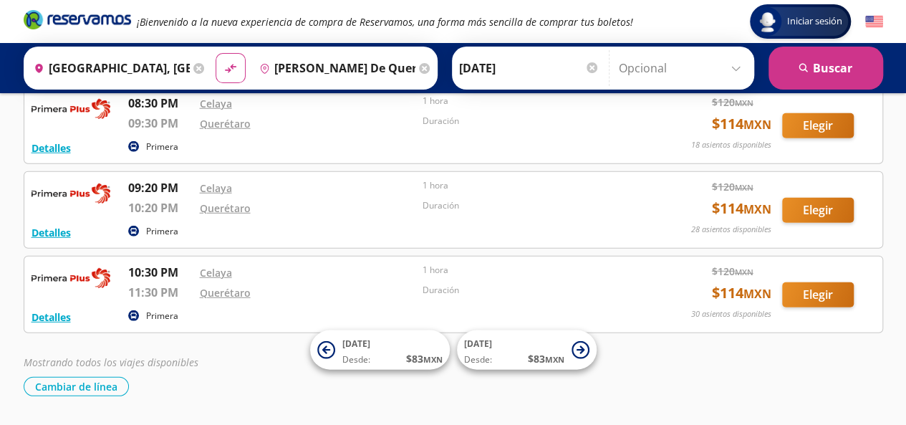
scroll to position [1974, 0]
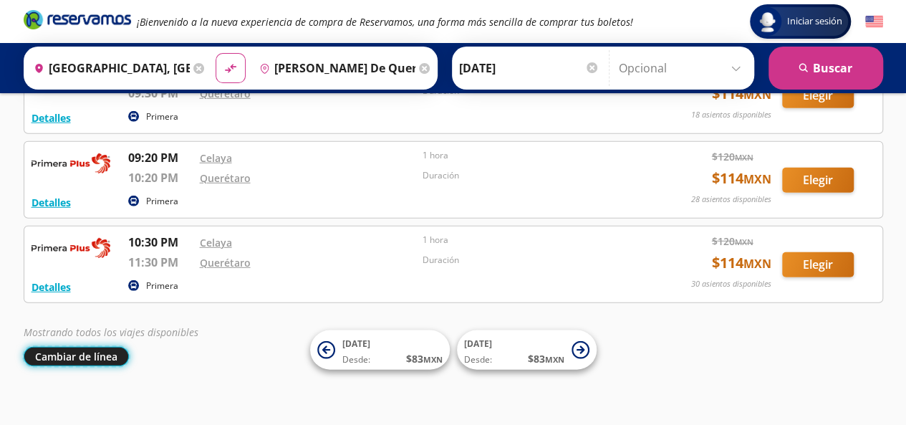
click at [95, 347] on button "Cambiar de línea" at bounding box center [76, 356] width 105 height 19
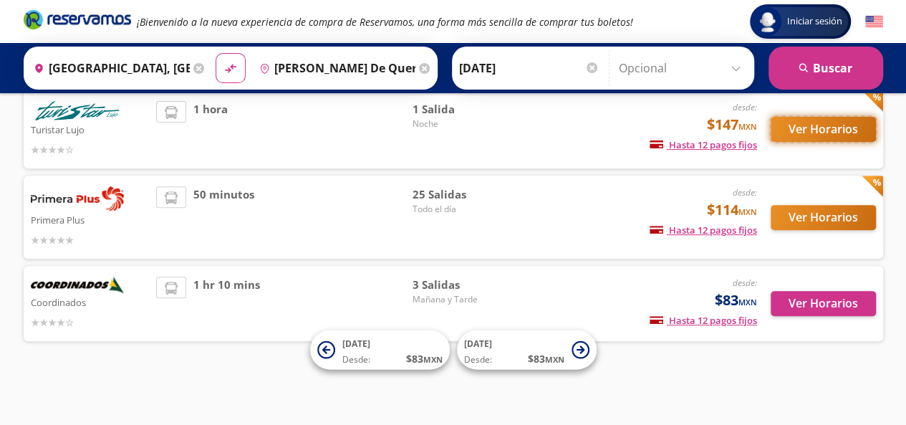
click at [794, 128] on button "Ver Horarios" at bounding box center [823, 129] width 105 height 25
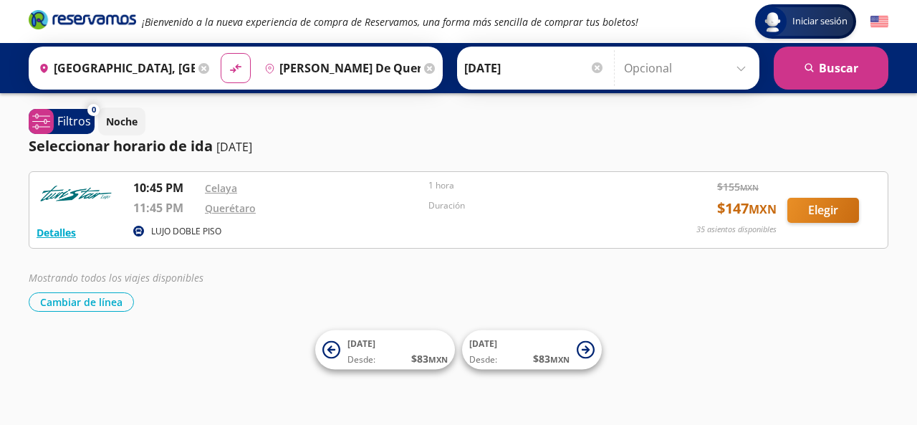
click at [424, 71] on icon at bounding box center [429, 68] width 11 height 11
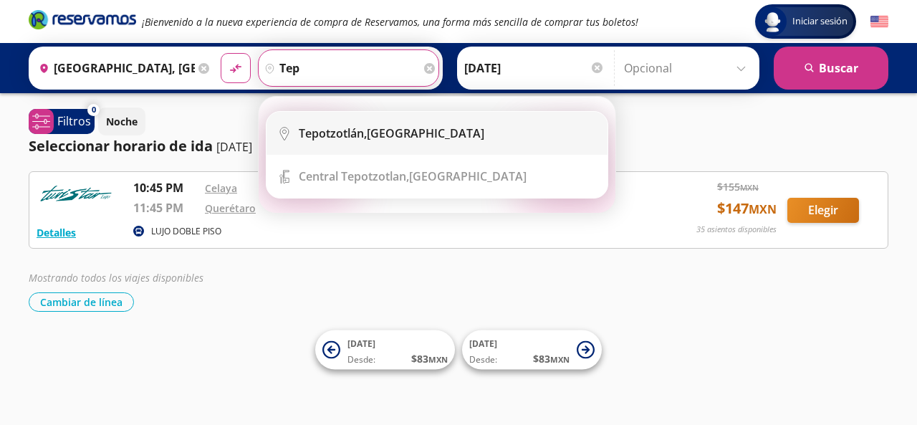
click at [385, 130] on div "[GEOGRAPHIC_DATA], [GEOGRAPHIC_DATA]" at bounding box center [392, 133] width 186 height 16
type input "[GEOGRAPHIC_DATA], [GEOGRAPHIC_DATA]"
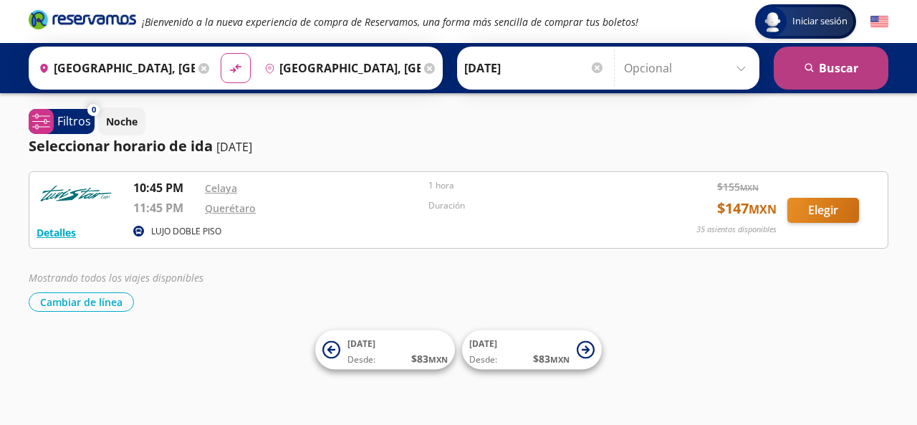
click at [817, 77] on button "search [GEOGRAPHIC_DATA]" at bounding box center [831, 68] width 115 height 43
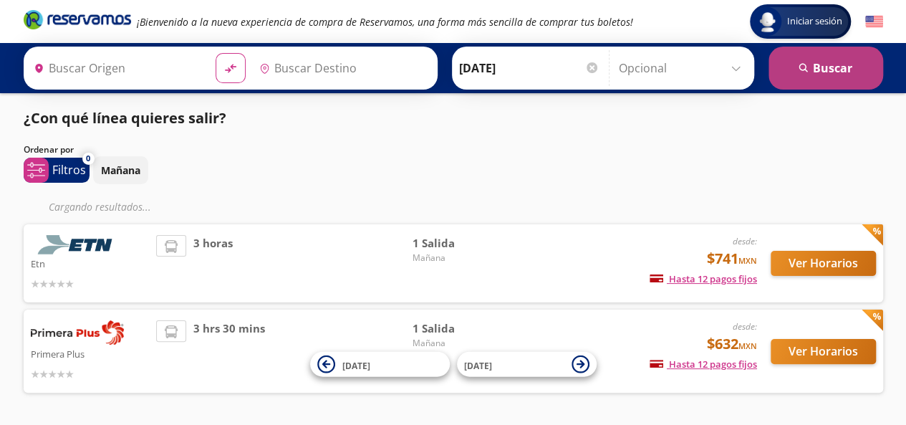
type input "[GEOGRAPHIC_DATA], [GEOGRAPHIC_DATA]"
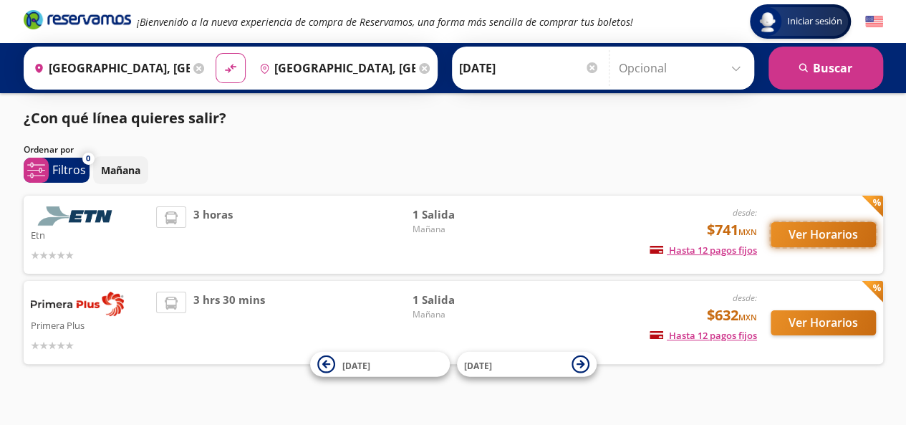
click at [841, 233] on button "Ver Horarios" at bounding box center [823, 234] width 105 height 25
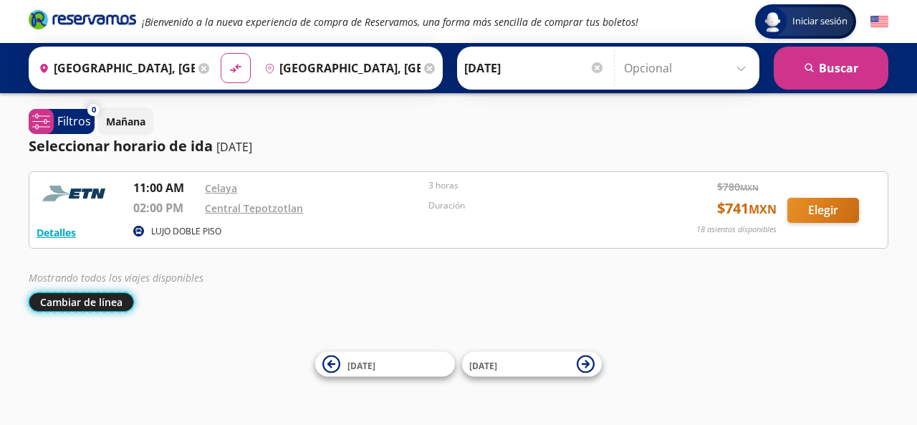
click at [82, 307] on button "Cambiar de línea" at bounding box center [81, 301] width 105 height 19
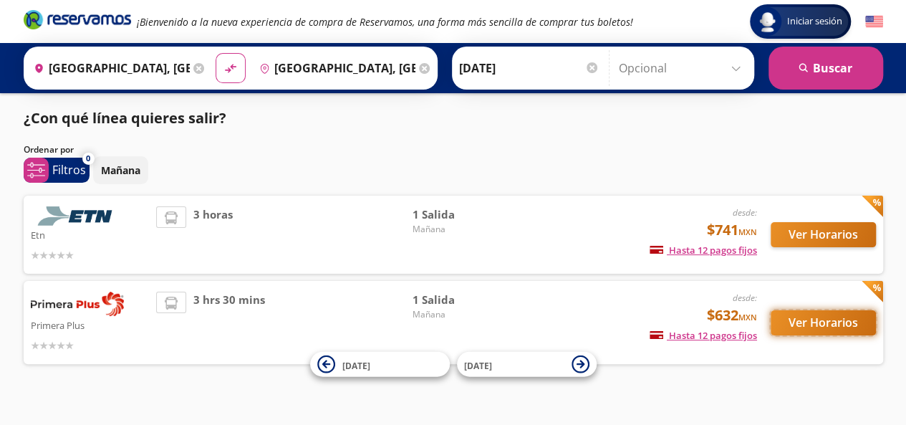
click at [841, 332] on button "Ver Horarios" at bounding box center [823, 322] width 105 height 25
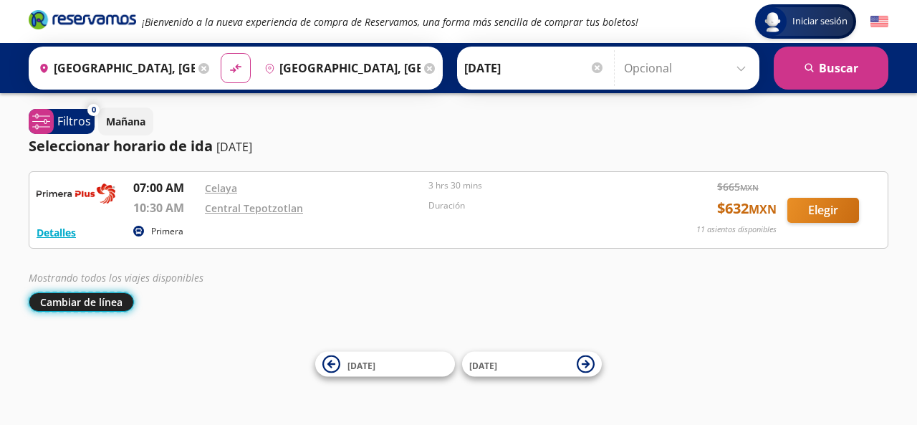
click at [100, 293] on button "Cambiar de línea" at bounding box center [81, 301] width 105 height 19
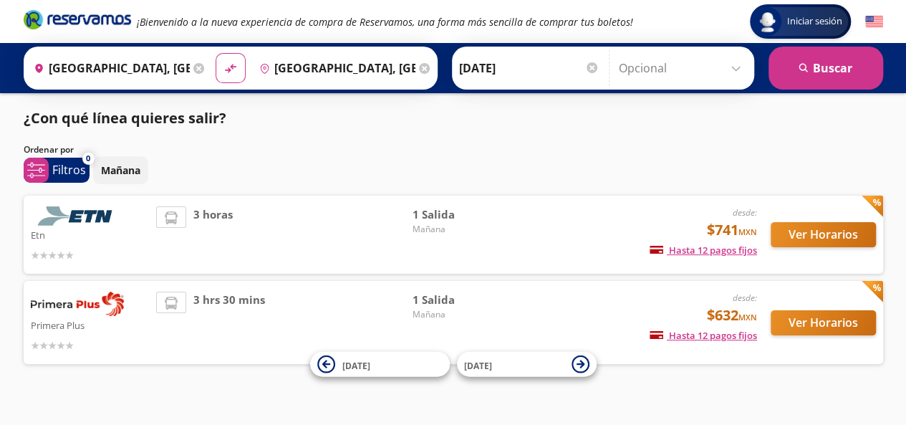
click at [186, 69] on div "Origen heroicons:map-pin-20-solid [GEOGRAPHIC_DATA], [GEOGRAPHIC_DATA]" at bounding box center [117, 67] width 181 height 37
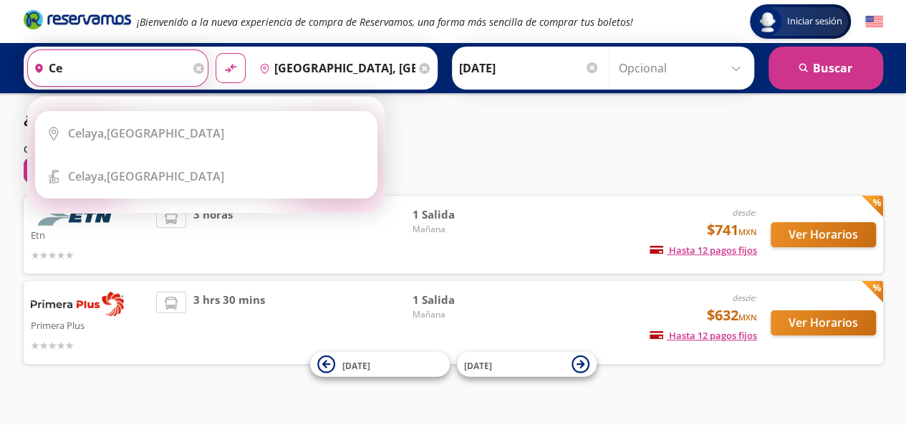
type input "c"
type input "q"
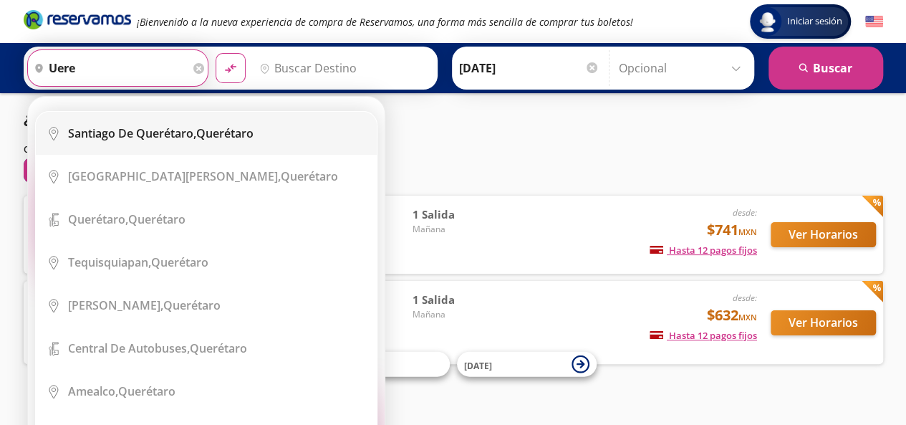
click at [166, 138] on b "Santiago de Querétaro," at bounding box center [132, 133] width 128 height 16
type input "[PERSON_NAME] de Querétaro, [GEOGRAPHIC_DATA]"
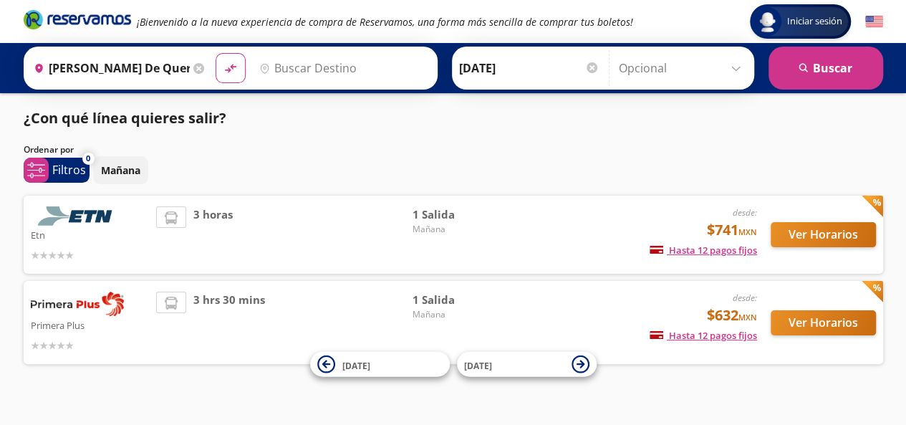
click at [307, 72] on input "Destino" at bounding box center [342, 68] width 176 height 36
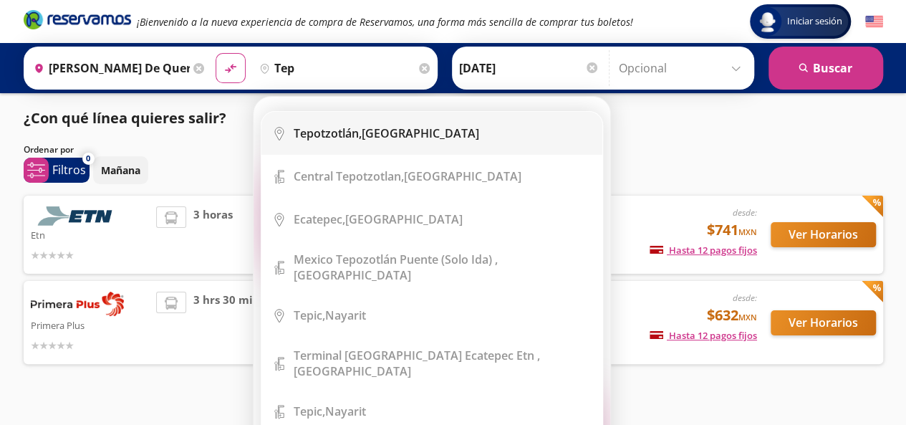
click at [309, 132] on b "Tepotzotlán," at bounding box center [328, 133] width 68 height 16
type input "[GEOGRAPHIC_DATA], [GEOGRAPHIC_DATA]"
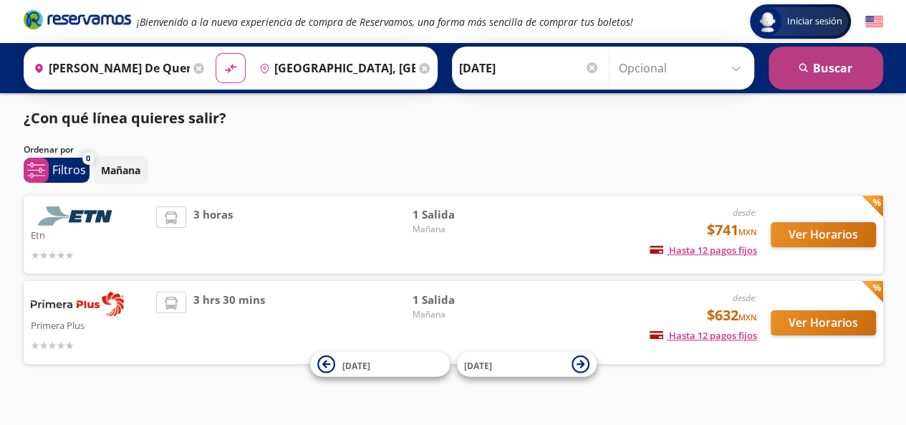
click at [815, 64] on button "search [GEOGRAPHIC_DATA]" at bounding box center [826, 68] width 115 height 43
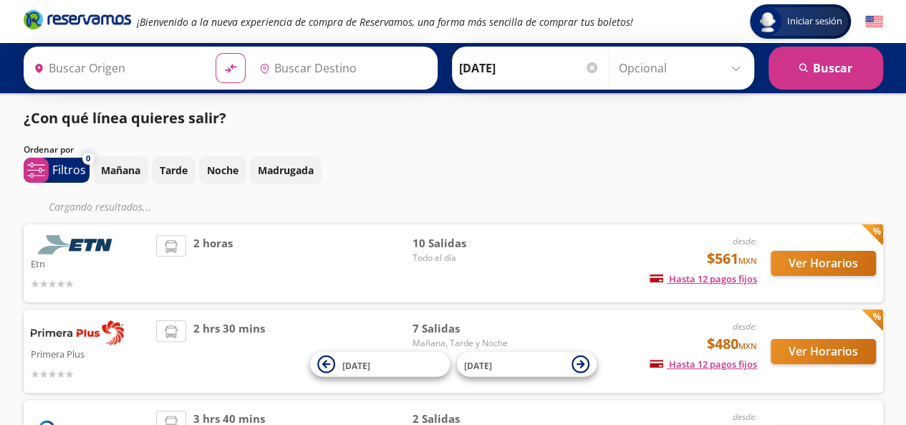
type input "[GEOGRAPHIC_DATA], [GEOGRAPHIC_DATA]"
type input "[PERSON_NAME] de Querétaro, [GEOGRAPHIC_DATA]"
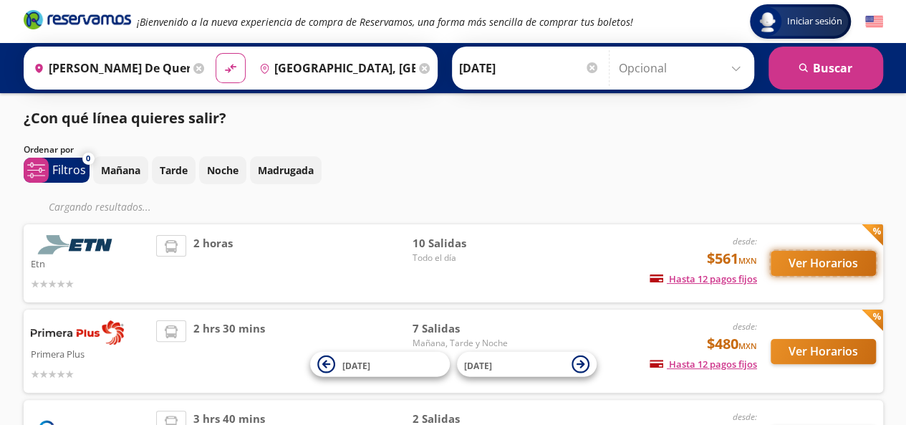
click at [807, 263] on button "Ver Horarios" at bounding box center [823, 263] width 105 height 25
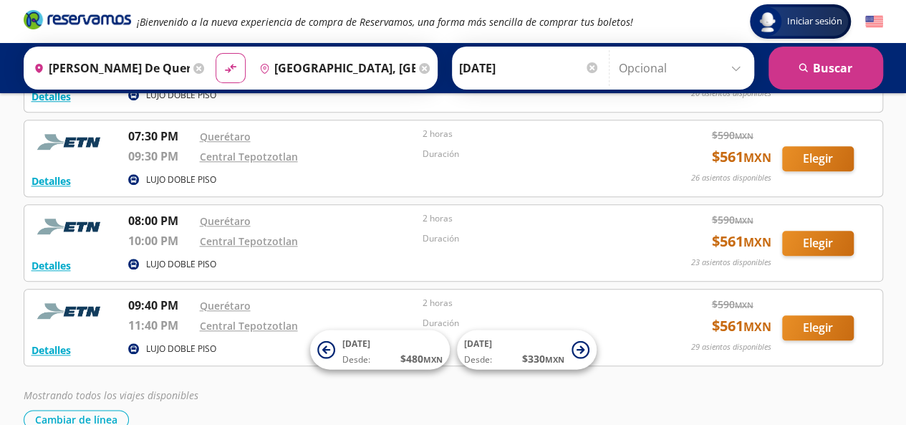
scroll to position [713, 0]
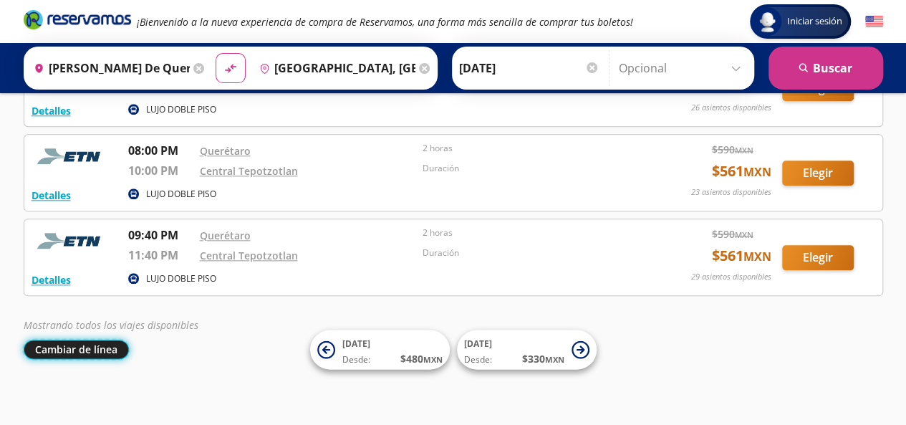
click at [44, 352] on button "Cambiar de línea" at bounding box center [76, 349] width 105 height 19
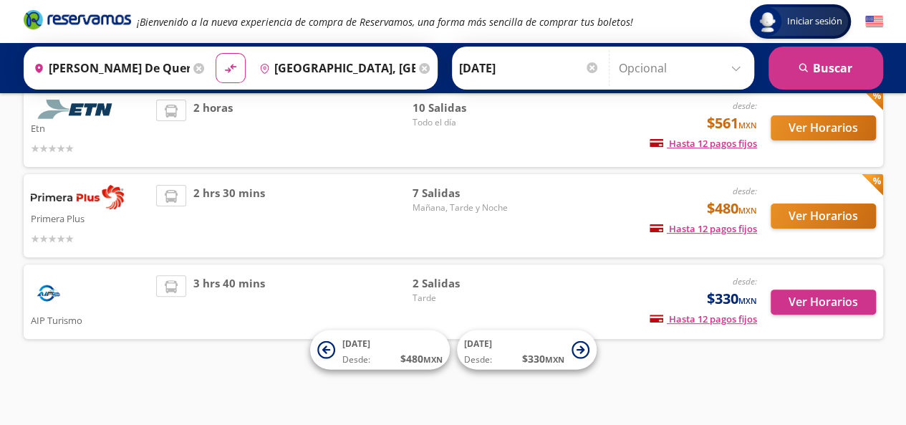
scroll to position [106, 0]
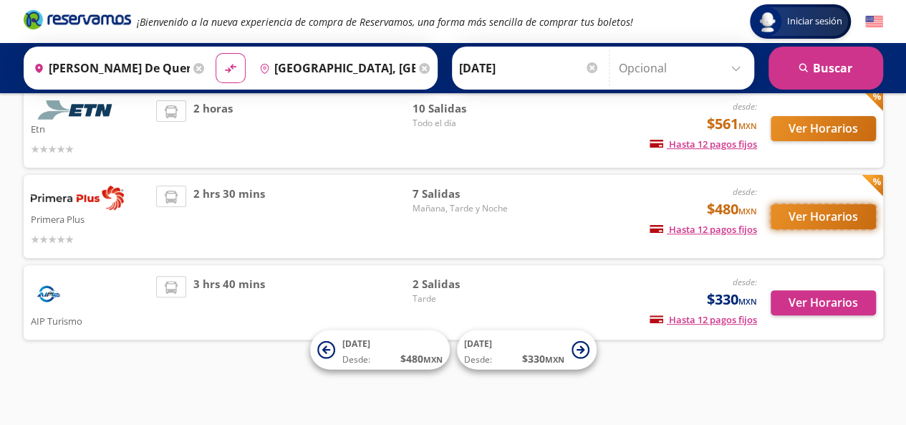
click at [839, 220] on button "Ver Horarios" at bounding box center [823, 216] width 105 height 25
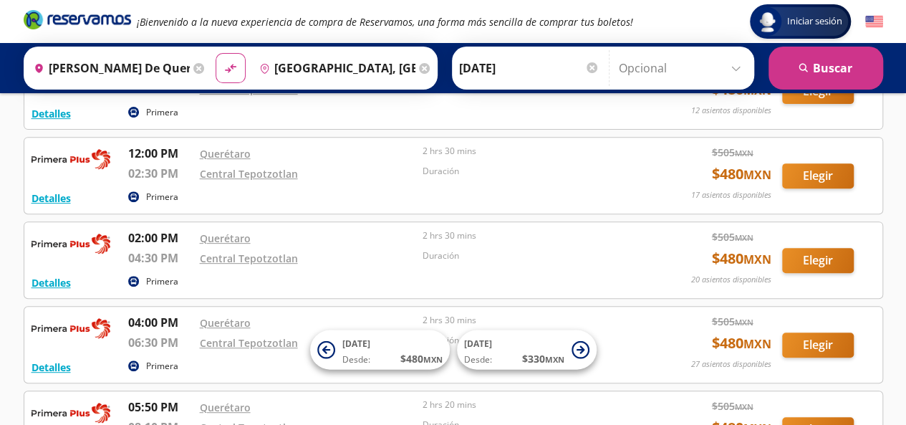
scroll to position [215, 0]
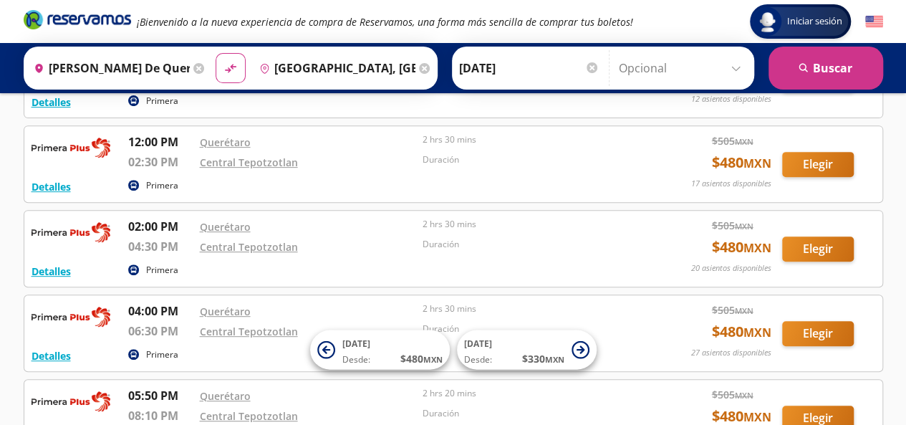
click at [587, 67] on div at bounding box center [592, 67] width 11 height 11
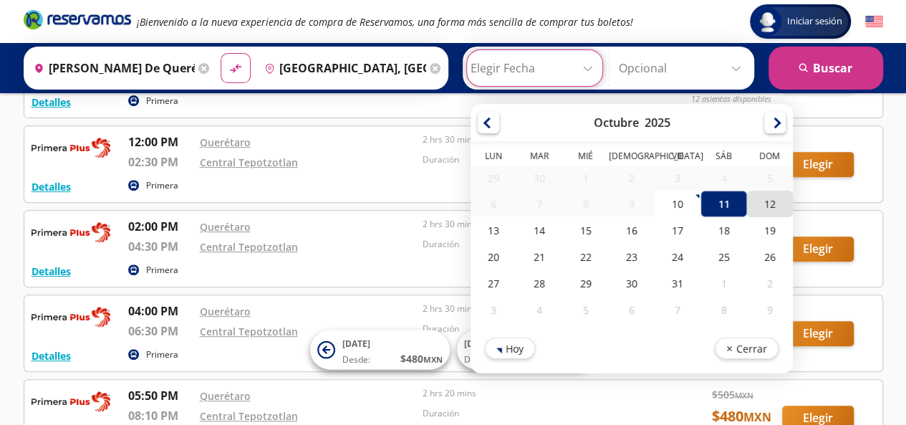
click at [766, 204] on div "12" at bounding box center [769, 204] width 46 height 27
type input "[DATE]"
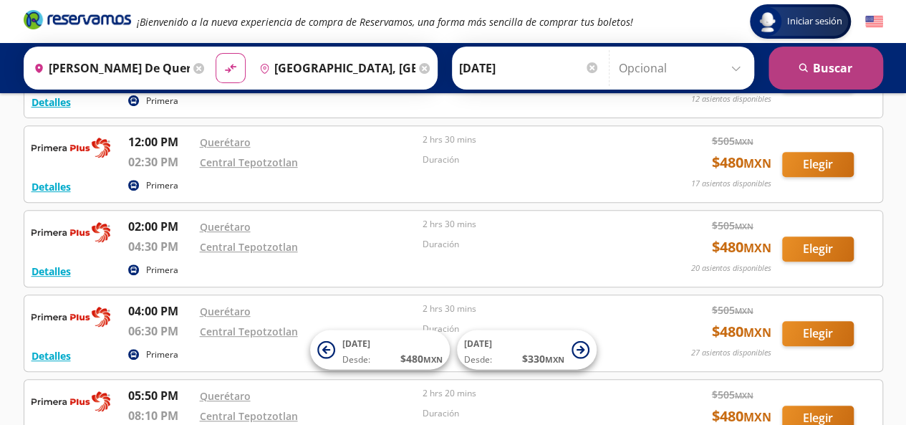
click at [807, 78] on button "search [GEOGRAPHIC_DATA]" at bounding box center [826, 68] width 115 height 43
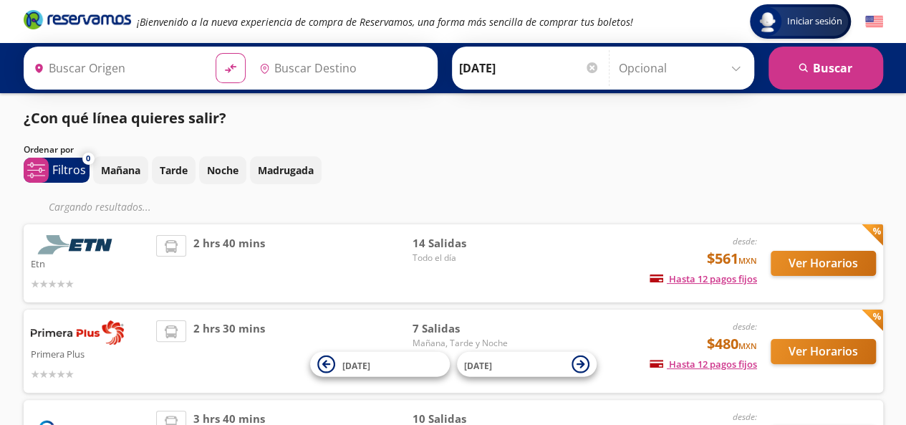
type input "[PERSON_NAME] de Querétaro, [GEOGRAPHIC_DATA]"
type input "[GEOGRAPHIC_DATA], [GEOGRAPHIC_DATA]"
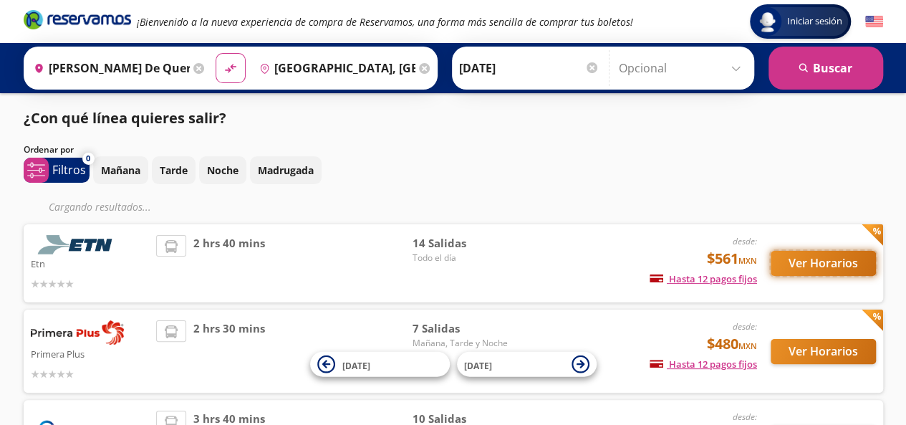
click at [802, 271] on button "Ver Horarios" at bounding box center [823, 263] width 105 height 25
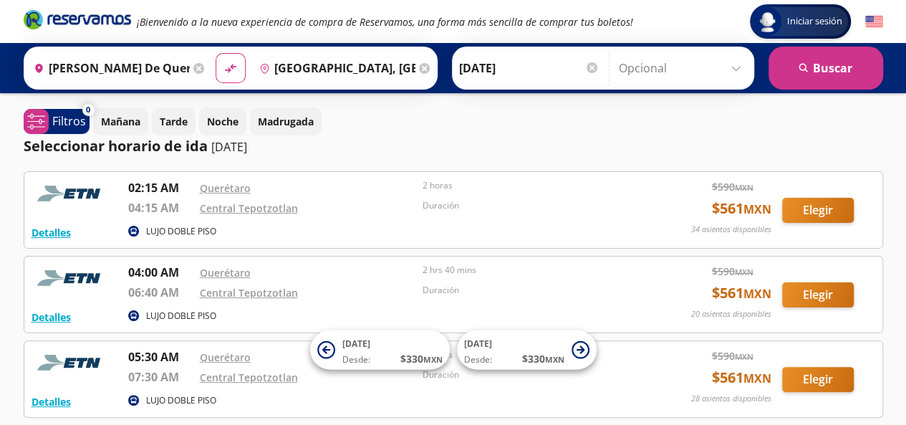
click at [193, 68] on icon at bounding box center [198, 68] width 11 height 11
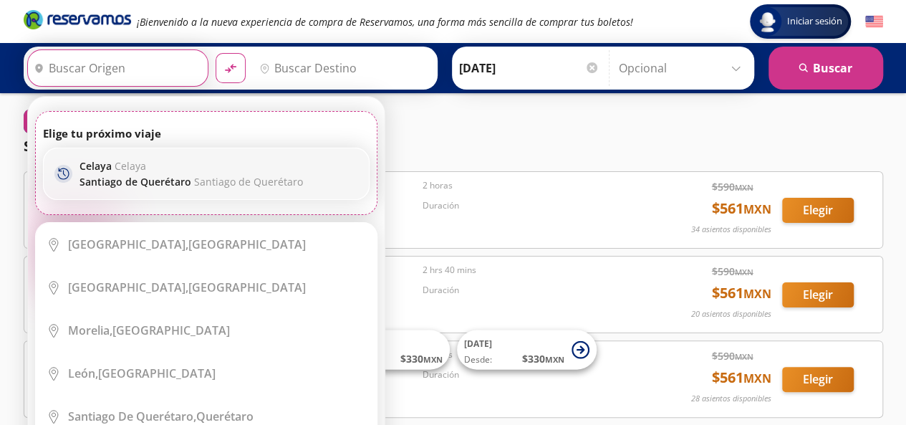
click at [115, 162] on span "Celaya" at bounding box center [131, 166] width 32 height 14
type input "[GEOGRAPHIC_DATA], [GEOGRAPHIC_DATA]"
type input "[PERSON_NAME] de Querétaro, [GEOGRAPHIC_DATA]"
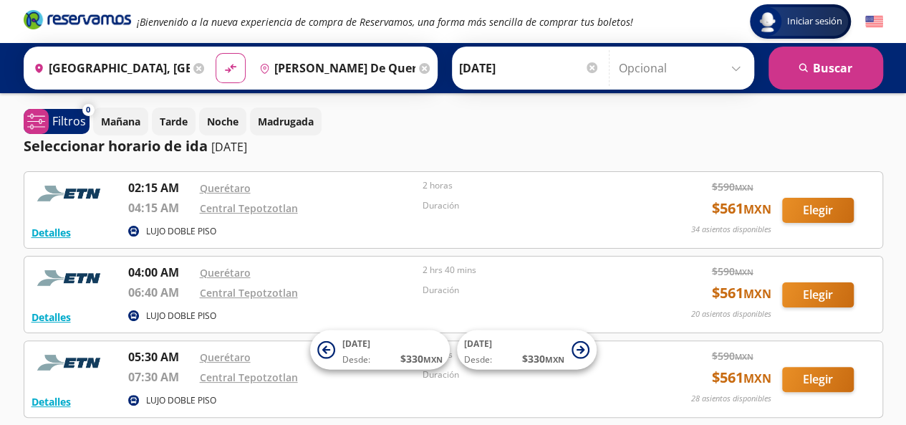
click at [419, 66] on icon at bounding box center [424, 68] width 11 height 11
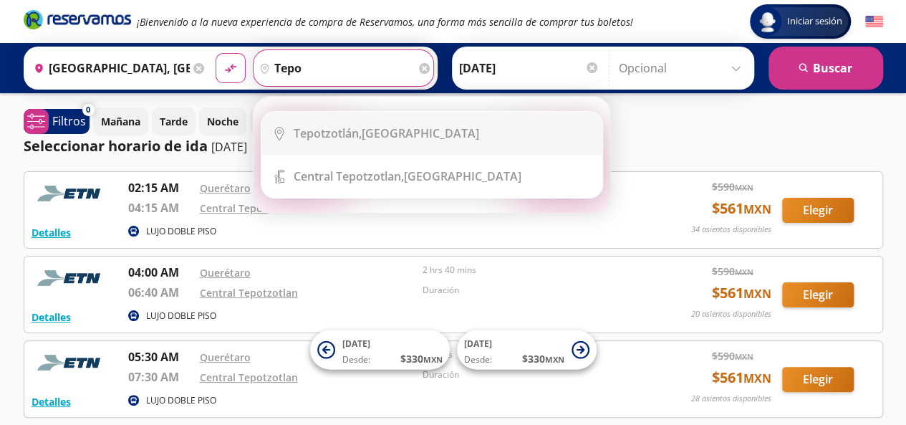
click at [354, 137] on b "Tepotzotlán," at bounding box center [328, 133] width 68 height 16
type input "[GEOGRAPHIC_DATA], [GEOGRAPHIC_DATA]"
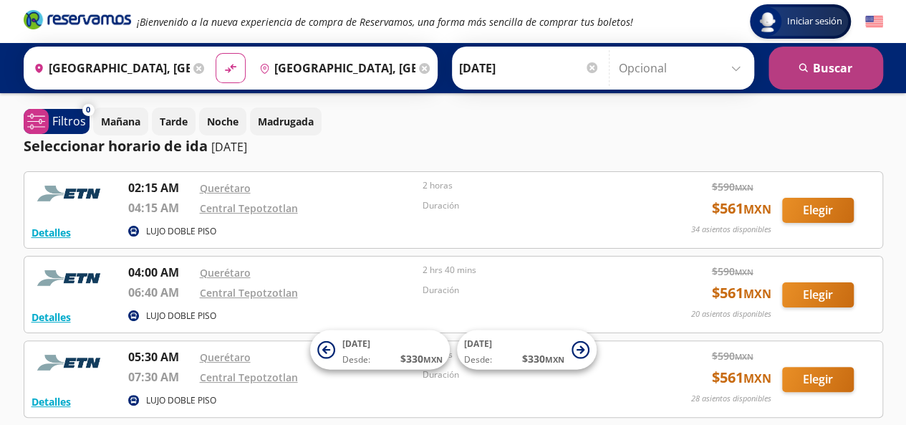
click at [791, 75] on button "search [GEOGRAPHIC_DATA]" at bounding box center [826, 68] width 115 height 43
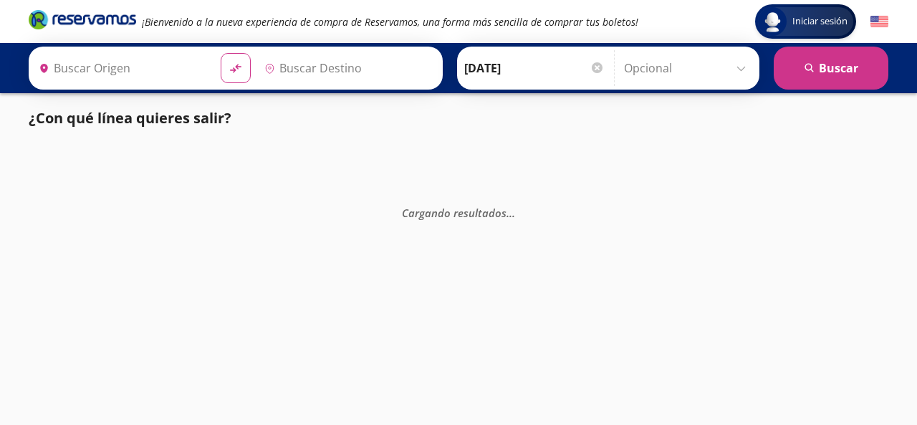
type input "[GEOGRAPHIC_DATA], [GEOGRAPHIC_DATA]"
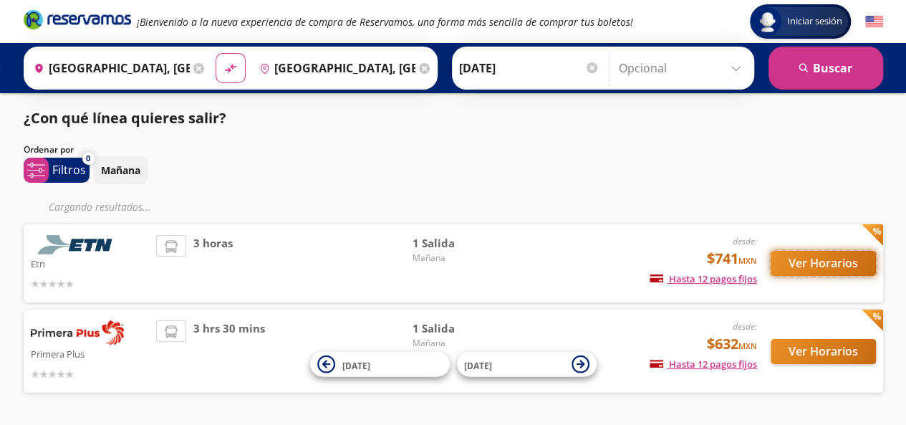
click at [812, 271] on button "Ver Horarios" at bounding box center [823, 263] width 105 height 25
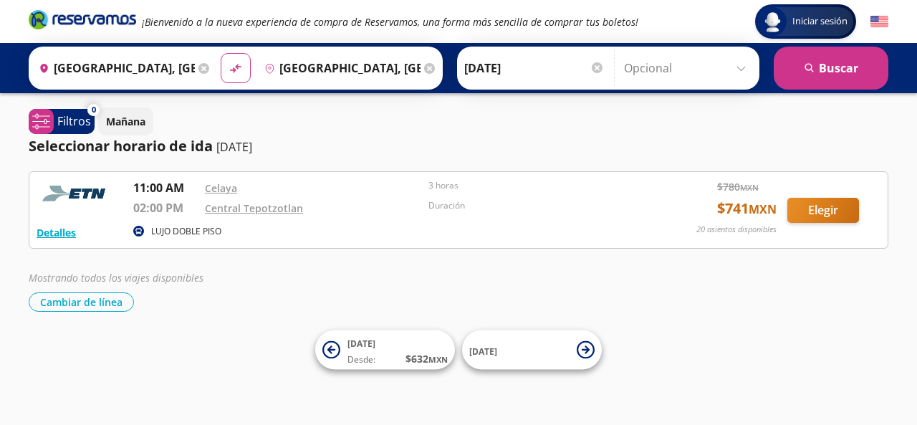
click at [424, 68] on icon at bounding box center [429, 68] width 11 height 11
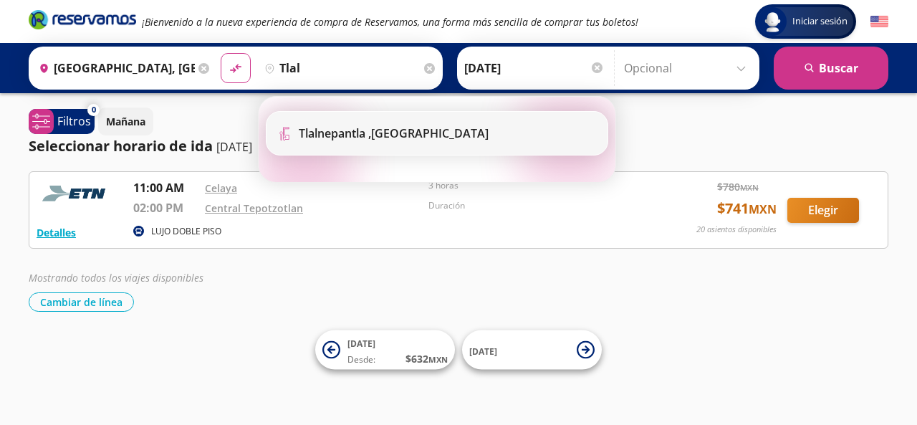
click at [307, 122] on li "Terminal Icon" at bounding box center [436, 133] width 341 height 43
type input "Tlalnepantla , [GEOGRAPHIC_DATA]"
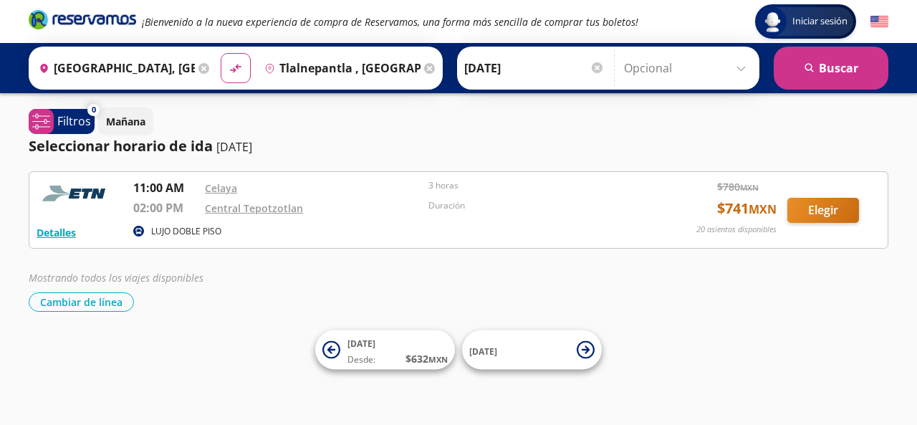
click at [592, 72] on div at bounding box center [597, 67] width 11 height 11
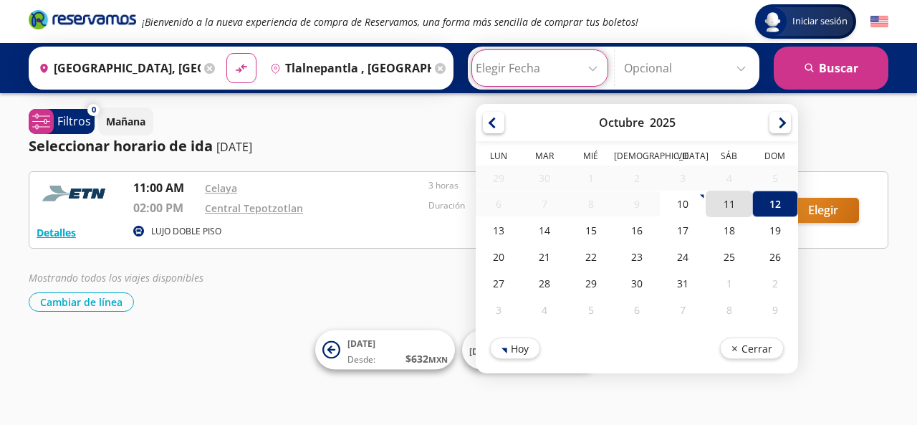
click at [713, 210] on div "11" at bounding box center [729, 204] width 46 height 27
type input "[DATE]"
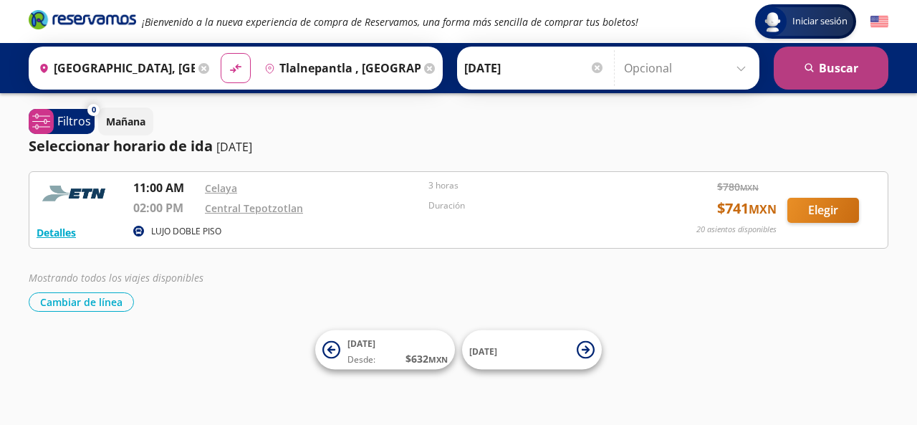
click at [791, 66] on button "search [GEOGRAPHIC_DATA]" at bounding box center [831, 68] width 115 height 43
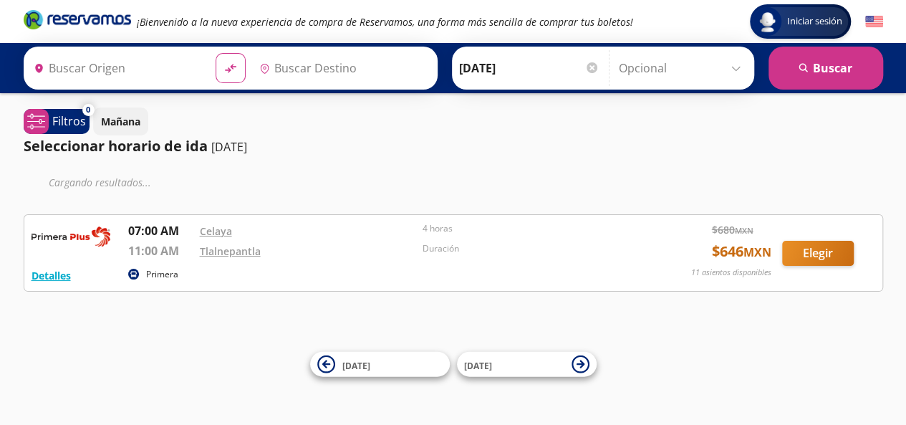
type input "[GEOGRAPHIC_DATA], [GEOGRAPHIC_DATA]"
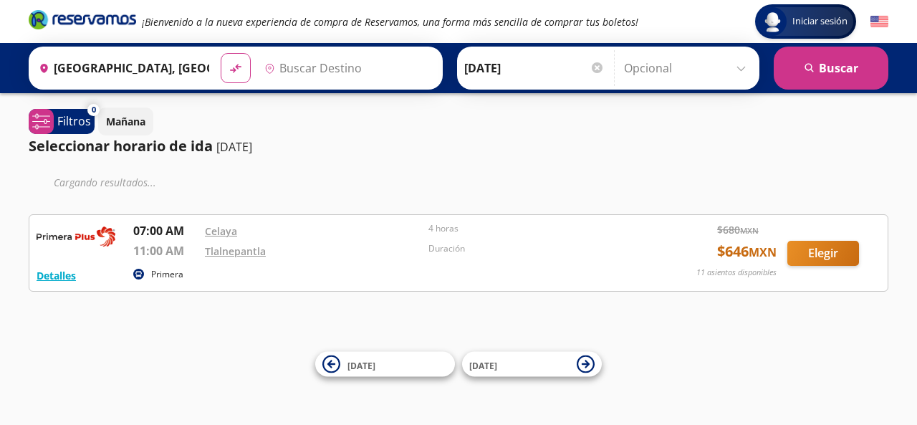
type input "Tlalnepantla , [GEOGRAPHIC_DATA]"
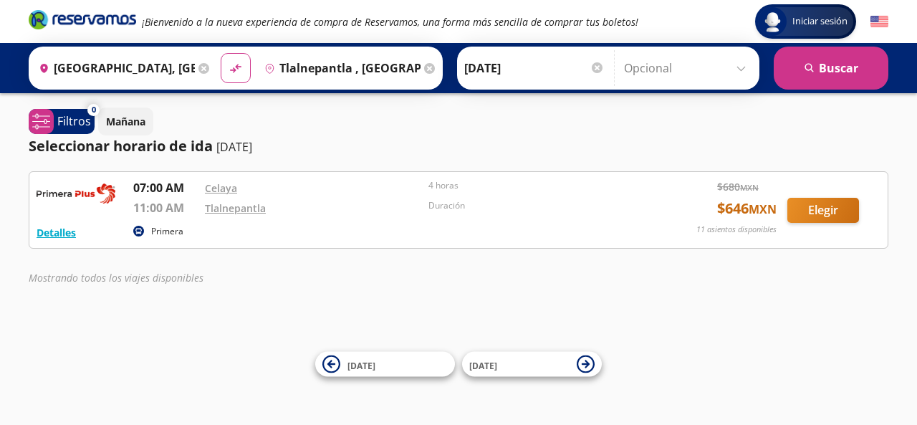
click at [424, 69] on icon at bounding box center [429, 68] width 11 height 11
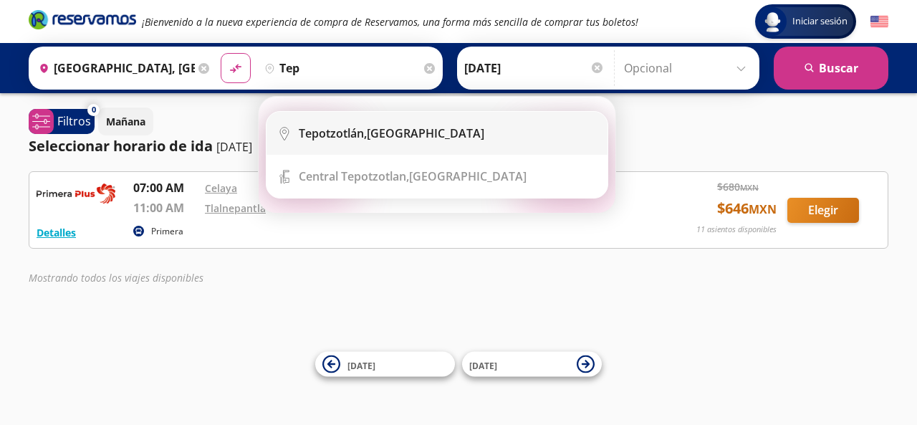
click at [345, 133] on b "Tepotzotlán," at bounding box center [333, 133] width 68 height 16
type input "[GEOGRAPHIC_DATA], [GEOGRAPHIC_DATA]"
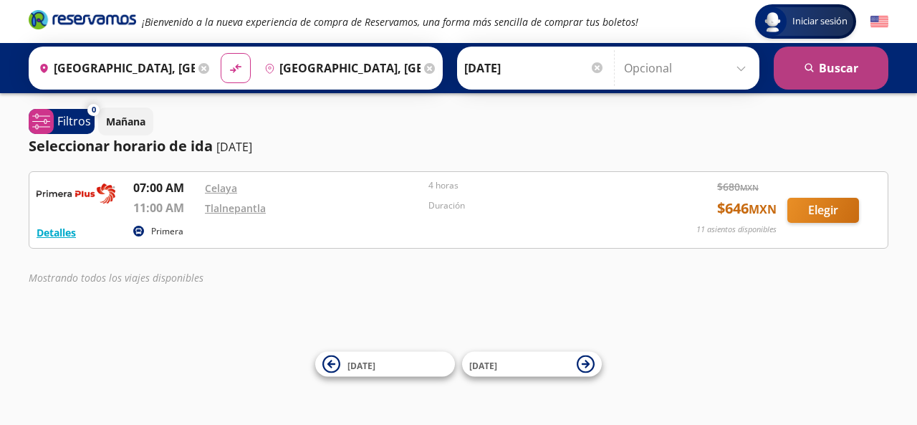
click at [848, 81] on button "search [GEOGRAPHIC_DATA]" at bounding box center [831, 68] width 115 height 43
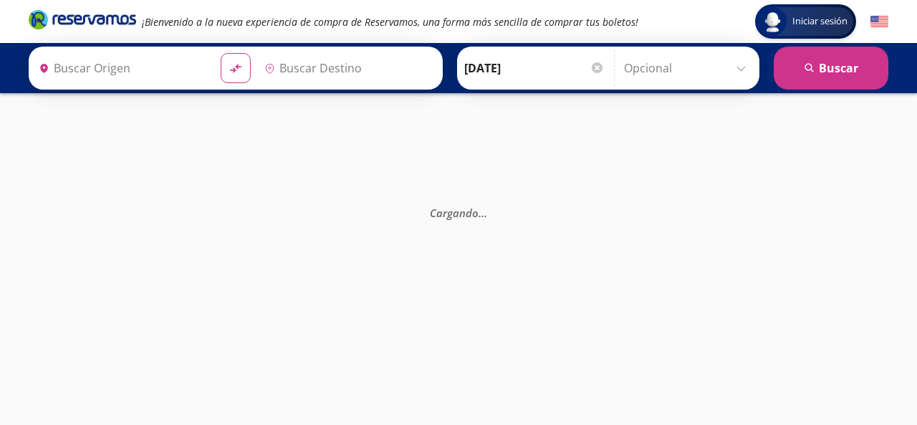
type input "[GEOGRAPHIC_DATA], [GEOGRAPHIC_DATA]"
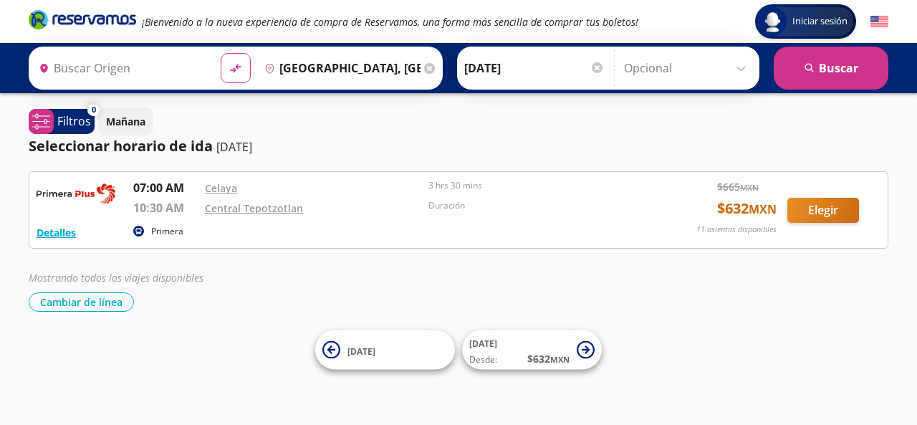
type input "[GEOGRAPHIC_DATA], [GEOGRAPHIC_DATA]"
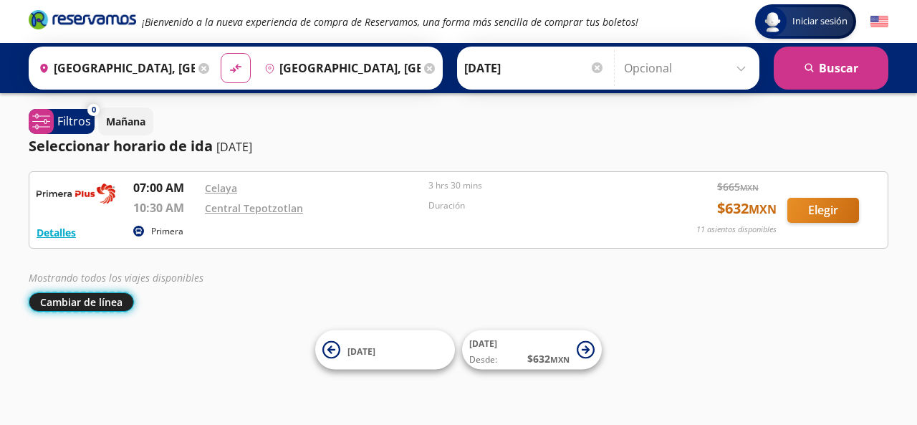
click at [86, 302] on button "Cambiar de línea" at bounding box center [81, 301] width 105 height 19
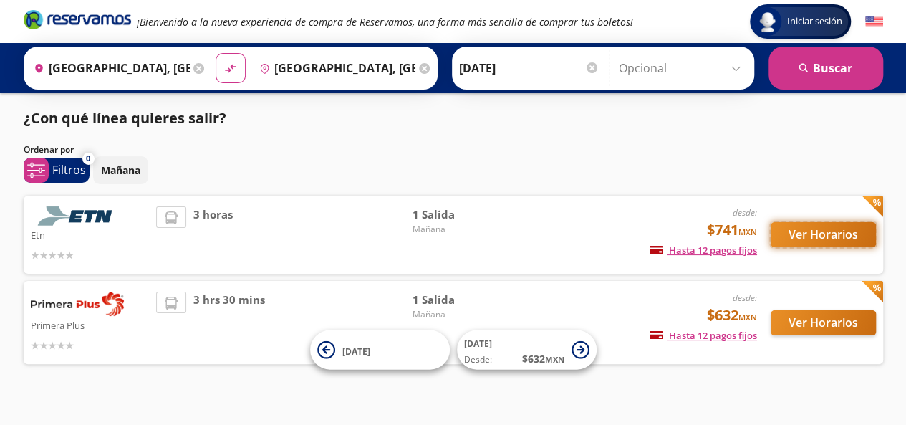
click at [789, 238] on button "Ver Horarios" at bounding box center [823, 234] width 105 height 25
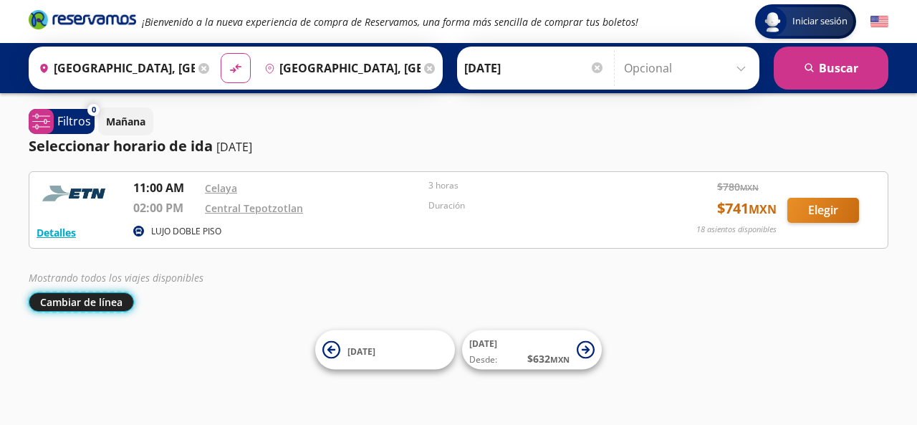
click at [122, 302] on button "Cambiar de línea" at bounding box center [81, 301] width 105 height 19
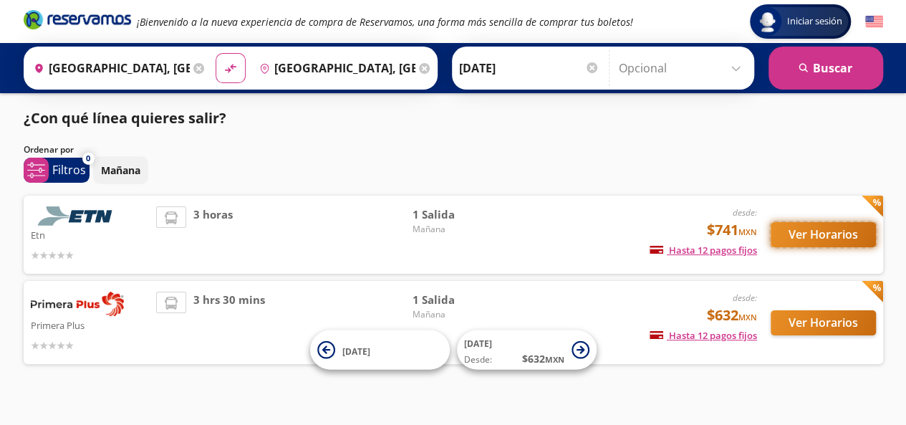
click at [813, 234] on button "Ver Horarios" at bounding box center [823, 234] width 105 height 25
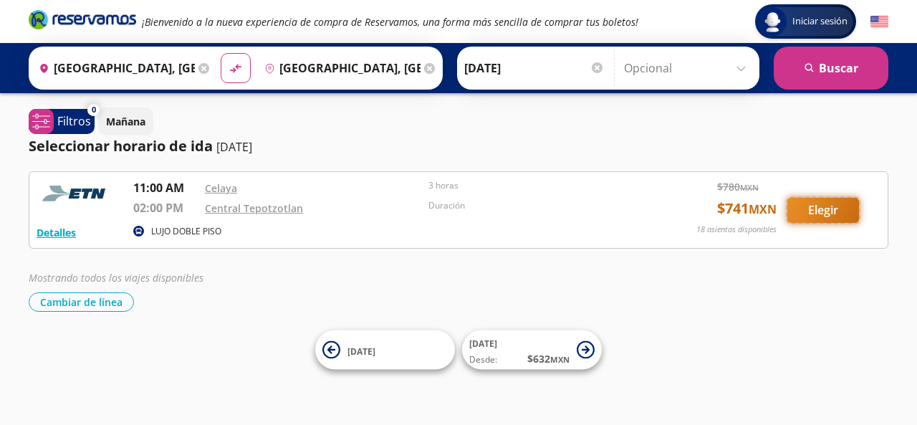
click at [803, 216] on button "Elegir" at bounding box center [823, 210] width 72 height 25
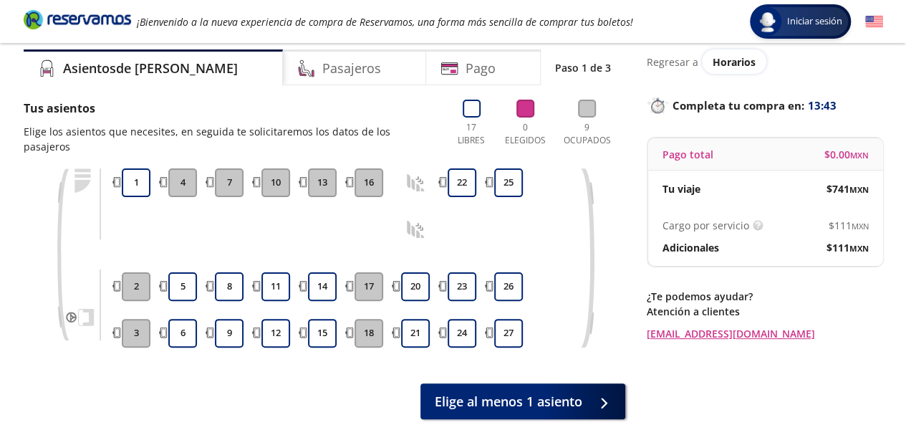
scroll to position [72, 0]
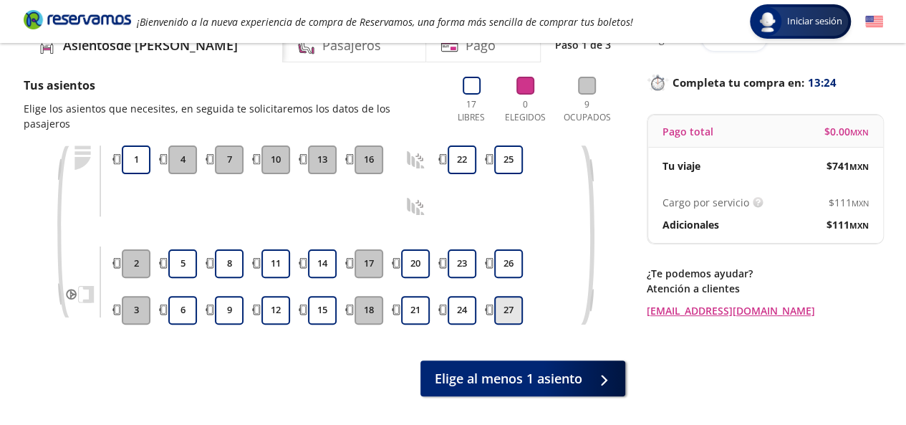
click at [504, 297] on button "27" at bounding box center [508, 310] width 29 height 29
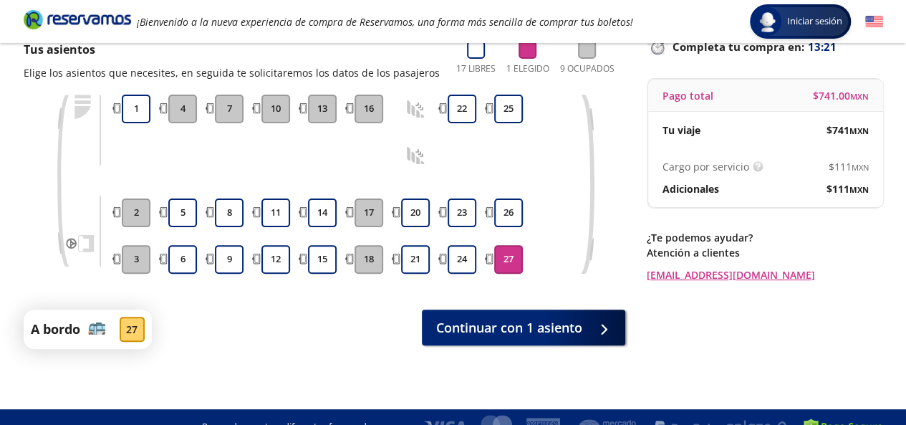
scroll to position [127, 0]
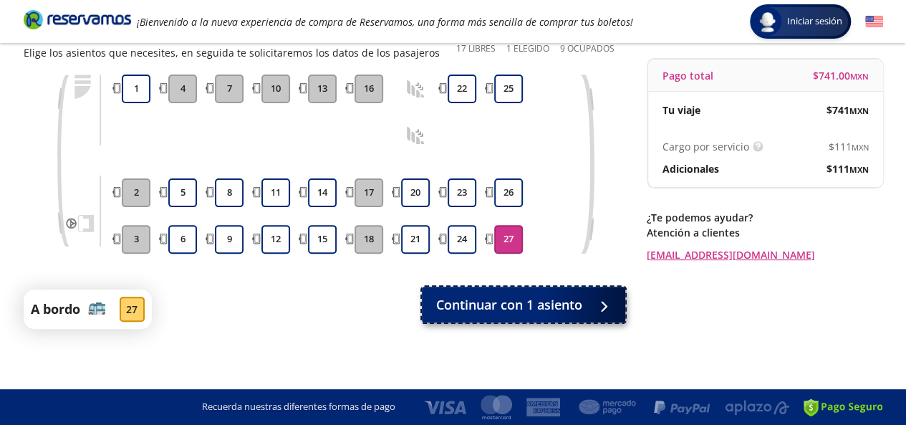
click at [587, 304] on button "Continuar con 1 asiento" at bounding box center [523, 305] width 203 height 36
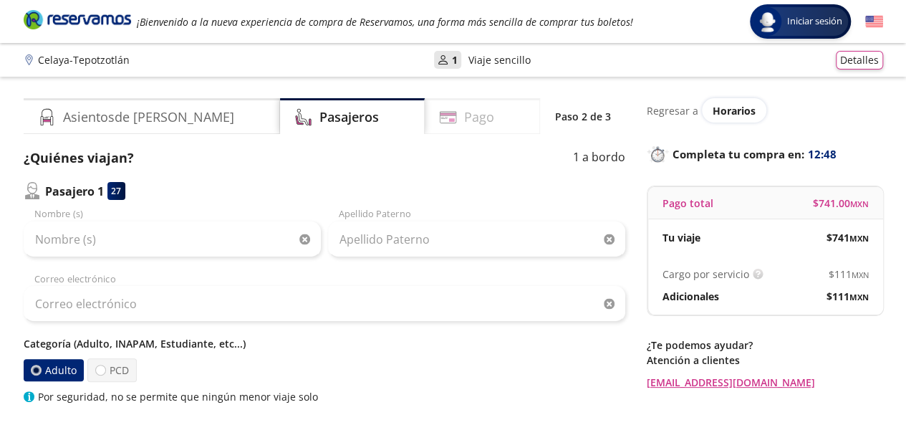
click at [506, 119] on div "Pago" at bounding box center [482, 116] width 115 height 36
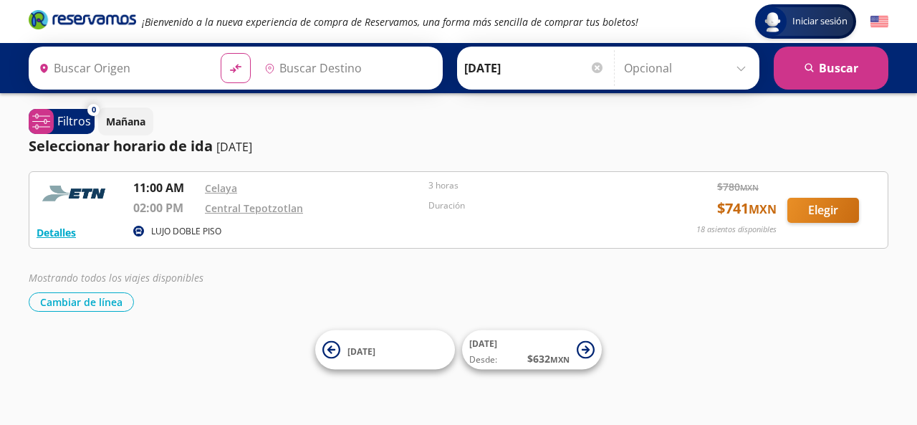
type input "[GEOGRAPHIC_DATA], [GEOGRAPHIC_DATA]"
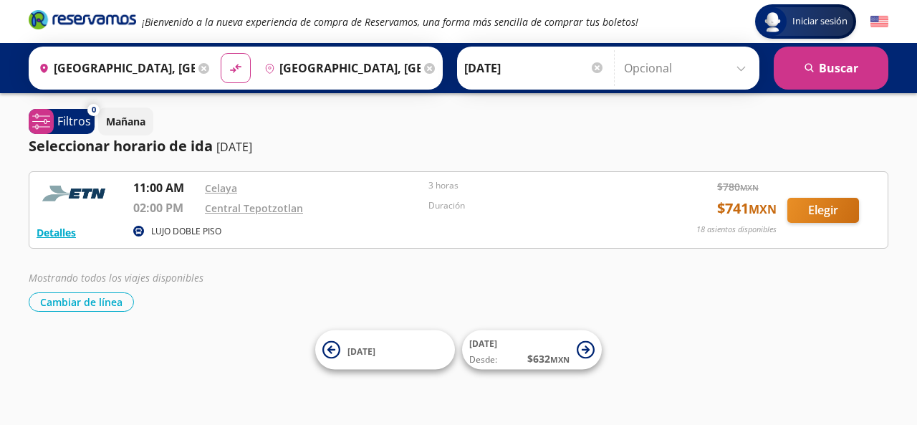
click at [412, 69] on div "Destino pin-outline [GEOGRAPHIC_DATA], [GEOGRAPHIC_DATA]" at bounding box center [348, 67] width 181 height 37
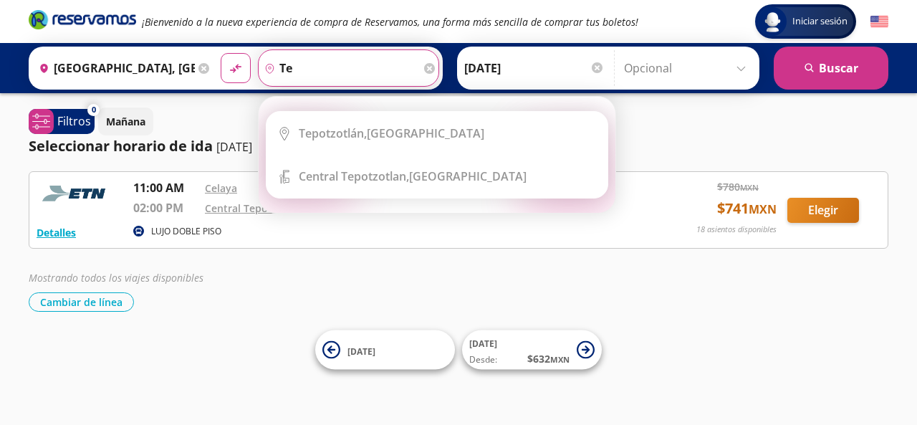
type input "t"
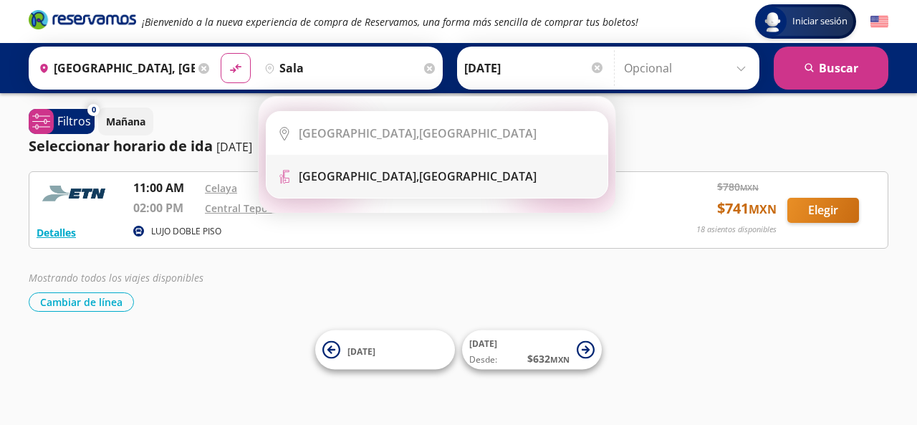
click at [367, 177] on b "[GEOGRAPHIC_DATA]," at bounding box center [359, 176] width 120 height 16
type input "[GEOGRAPHIC_DATA], [GEOGRAPHIC_DATA]"
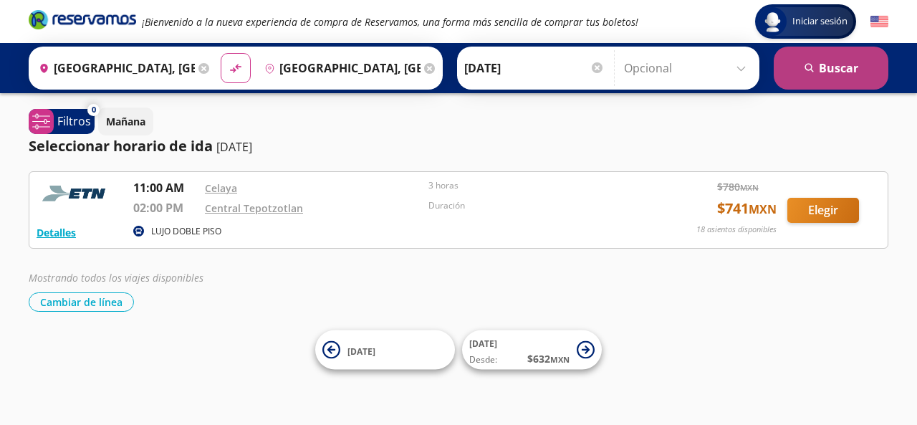
click at [832, 80] on button "search [GEOGRAPHIC_DATA]" at bounding box center [831, 68] width 115 height 43
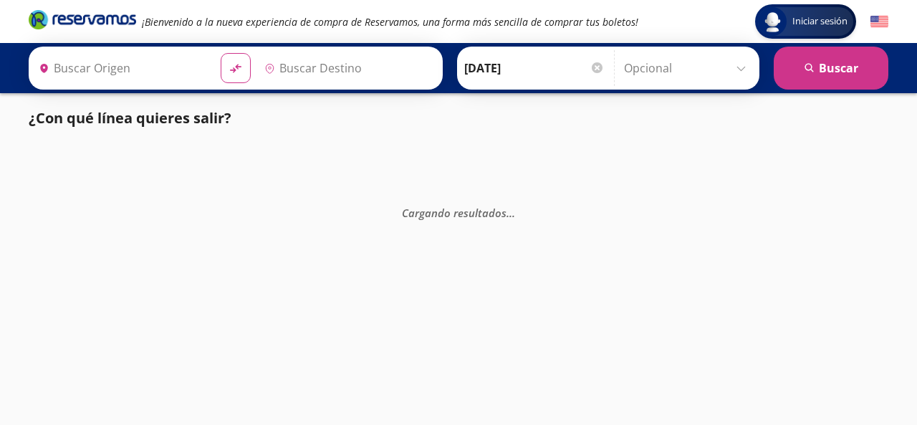
type input "[GEOGRAPHIC_DATA], [GEOGRAPHIC_DATA]"
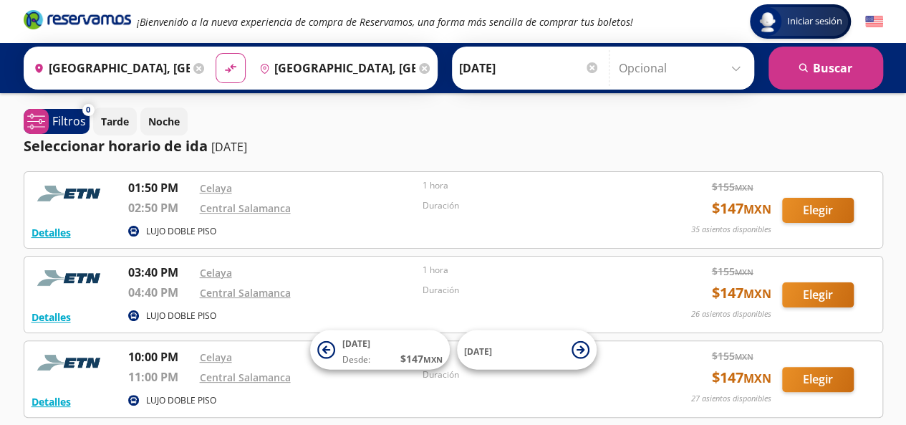
click at [419, 66] on icon at bounding box center [424, 68] width 11 height 11
click at [193, 67] on icon at bounding box center [198, 68] width 11 height 11
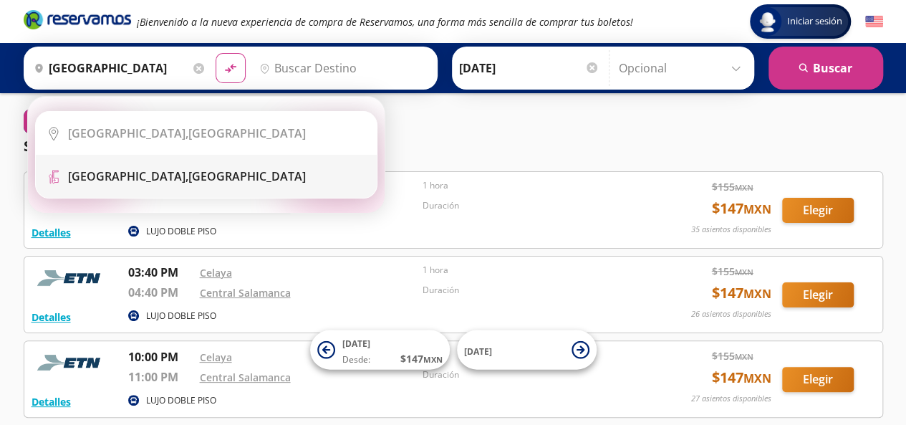
click at [146, 171] on b "[GEOGRAPHIC_DATA]," at bounding box center [128, 176] width 120 height 16
type input "[GEOGRAPHIC_DATA], [GEOGRAPHIC_DATA]"
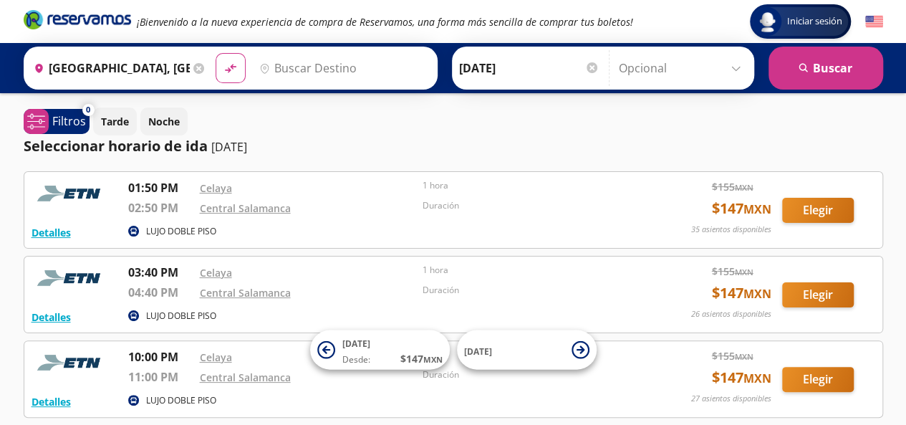
click at [282, 64] on input "Destino" at bounding box center [342, 68] width 176 height 36
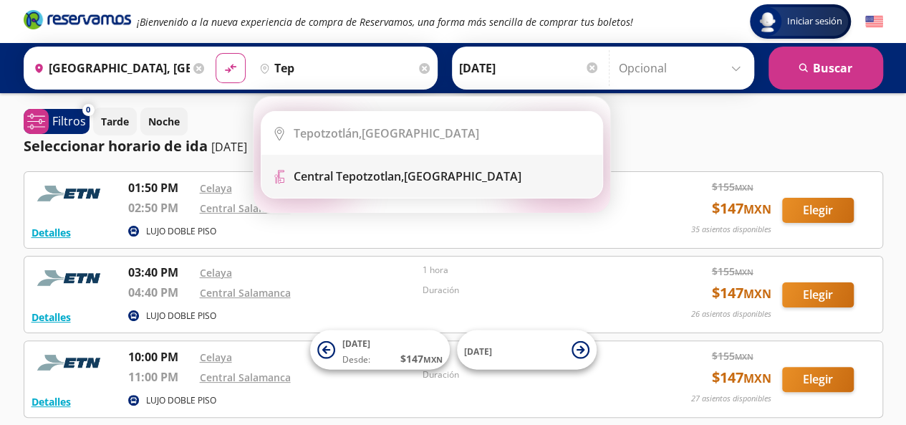
click at [360, 173] on b "Central Tepotzotlan," at bounding box center [349, 176] width 110 height 16
type input "Central Tepotzotlan, [GEOGRAPHIC_DATA]"
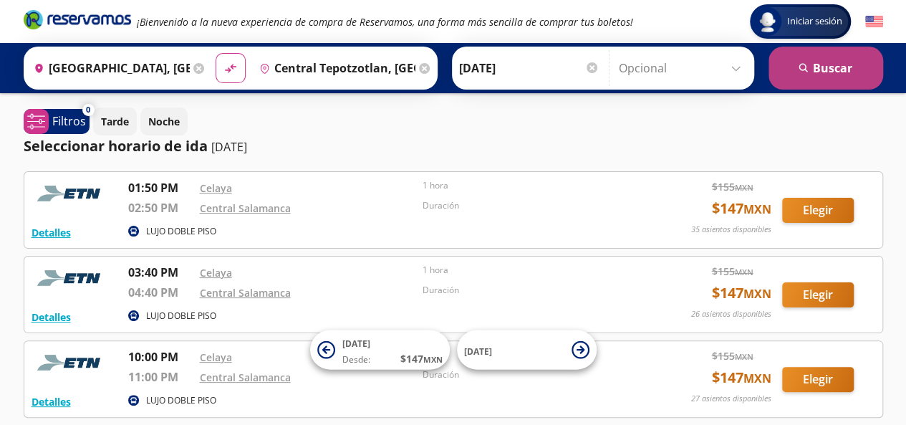
click at [807, 62] on button "search [GEOGRAPHIC_DATA]" at bounding box center [826, 68] width 115 height 43
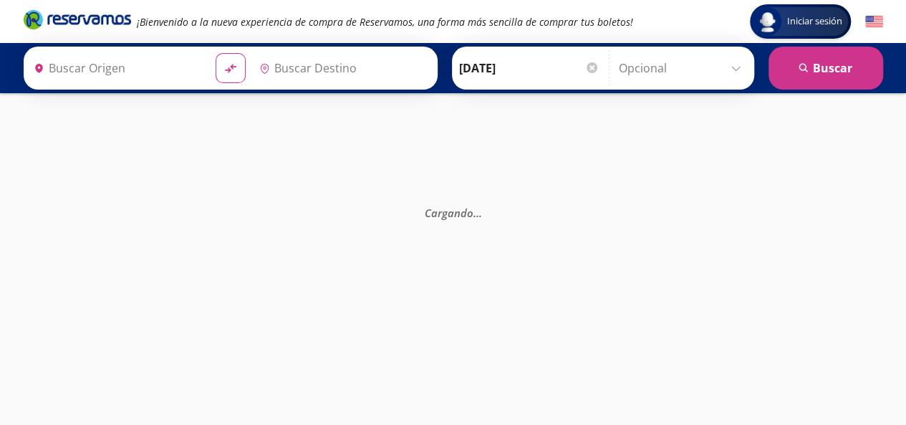
type input "[GEOGRAPHIC_DATA], [GEOGRAPHIC_DATA]"
type input "Central Tepotzotlan, [GEOGRAPHIC_DATA]"
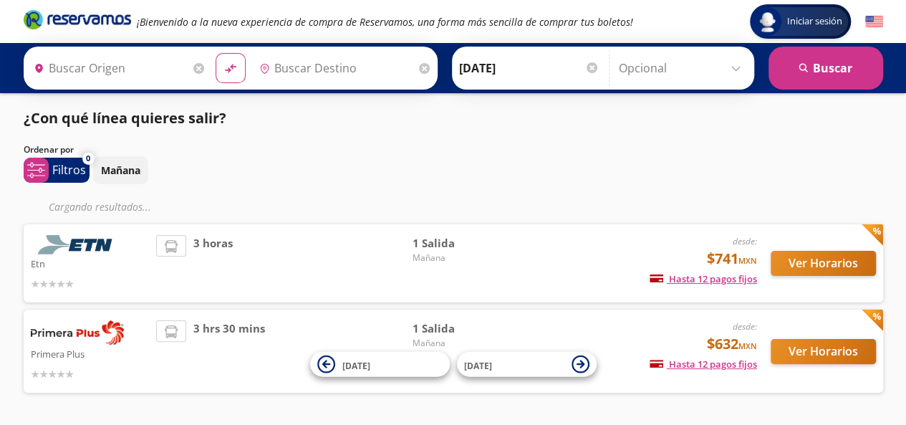
type input "[GEOGRAPHIC_DATA], [GEOGRAPHIC_DATA]"
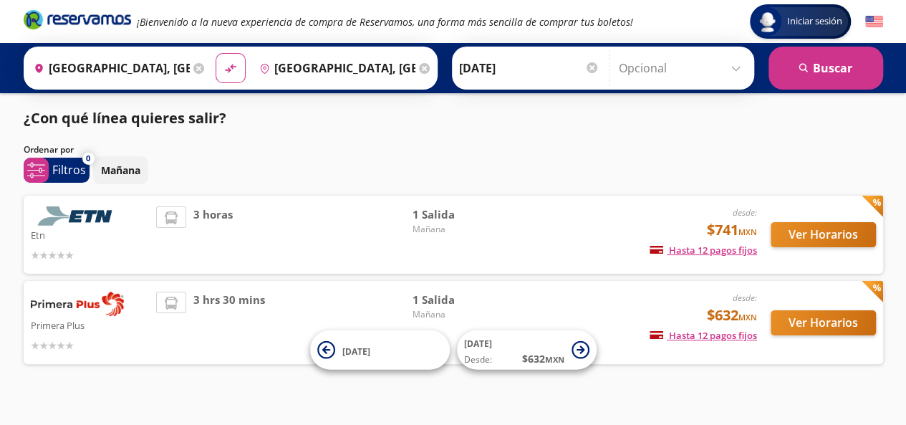
click at [419, 71] on icon at bounding box center [424, 68] width 11 height 11
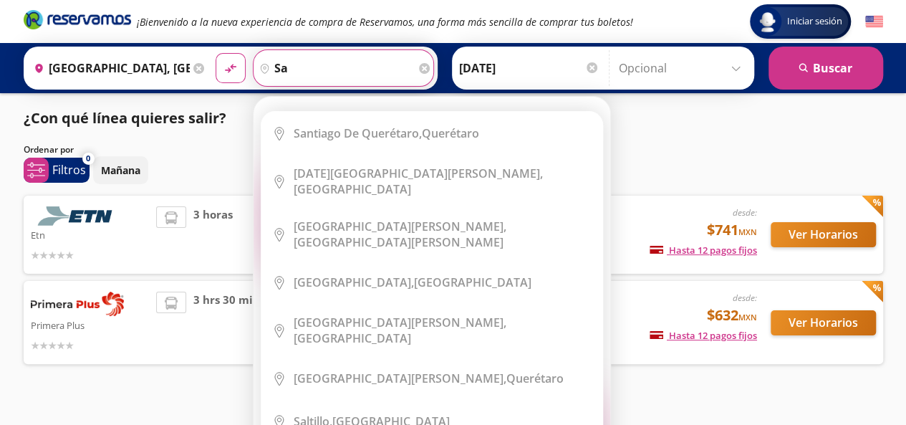
type input "s"
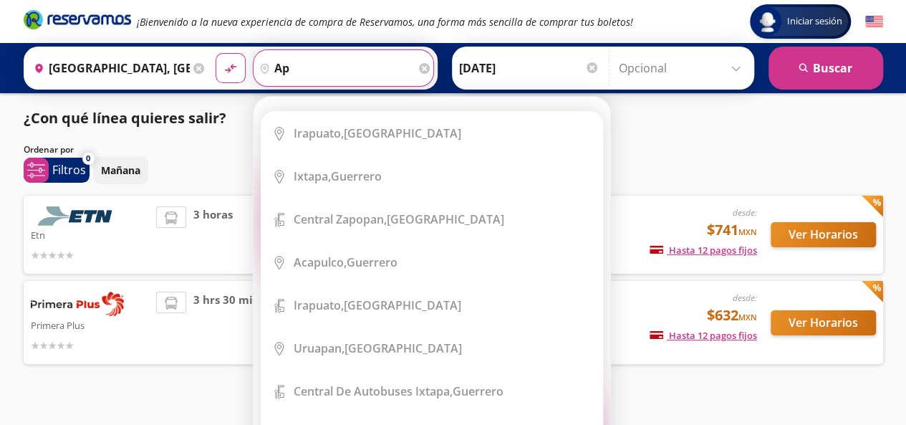
type input "a"
